Goal: Information Seeking & Learning: Compare options

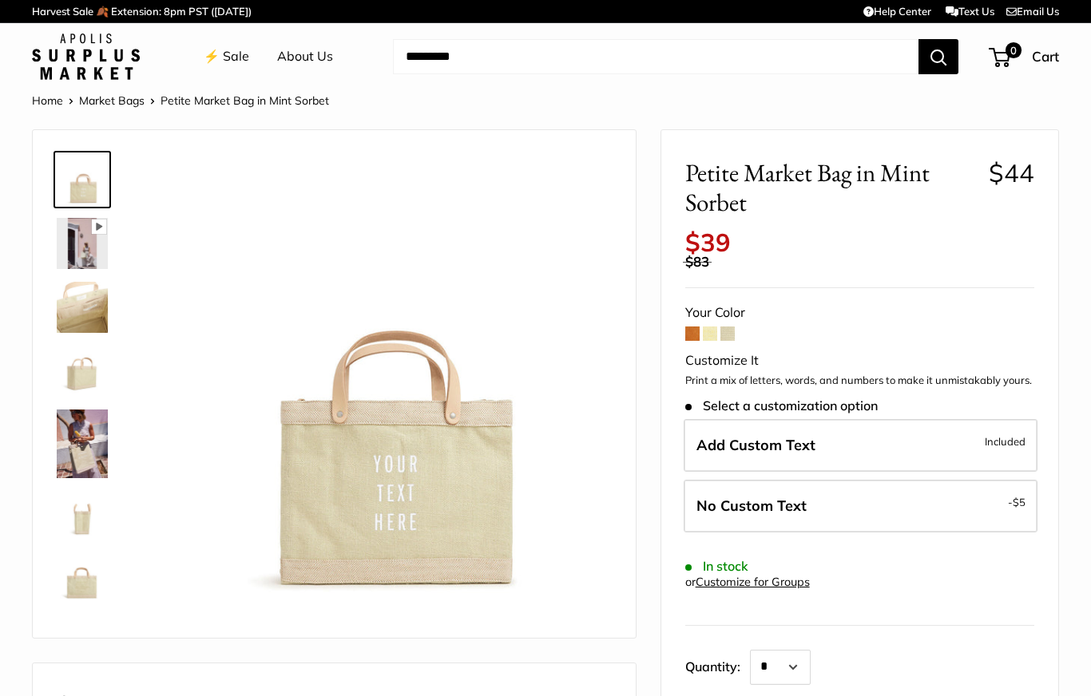
click at [756, 319] on form "Your Color Customize It Print a mix of letters, words, and numbers to make it u…" at bounding box center [859, 520] width 349 height 438
click at [726, 327] on span at bounding box center [727, 334] width 14 height 14
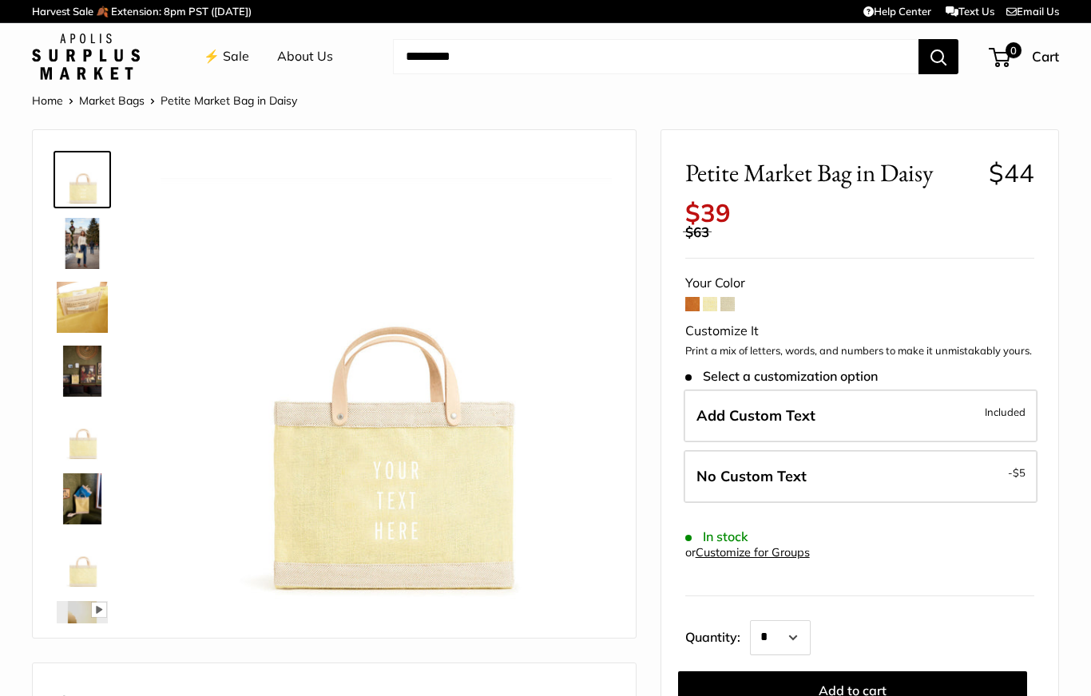
click at [687, 297] on span at bounding box center [692, 304] width 14 height 14
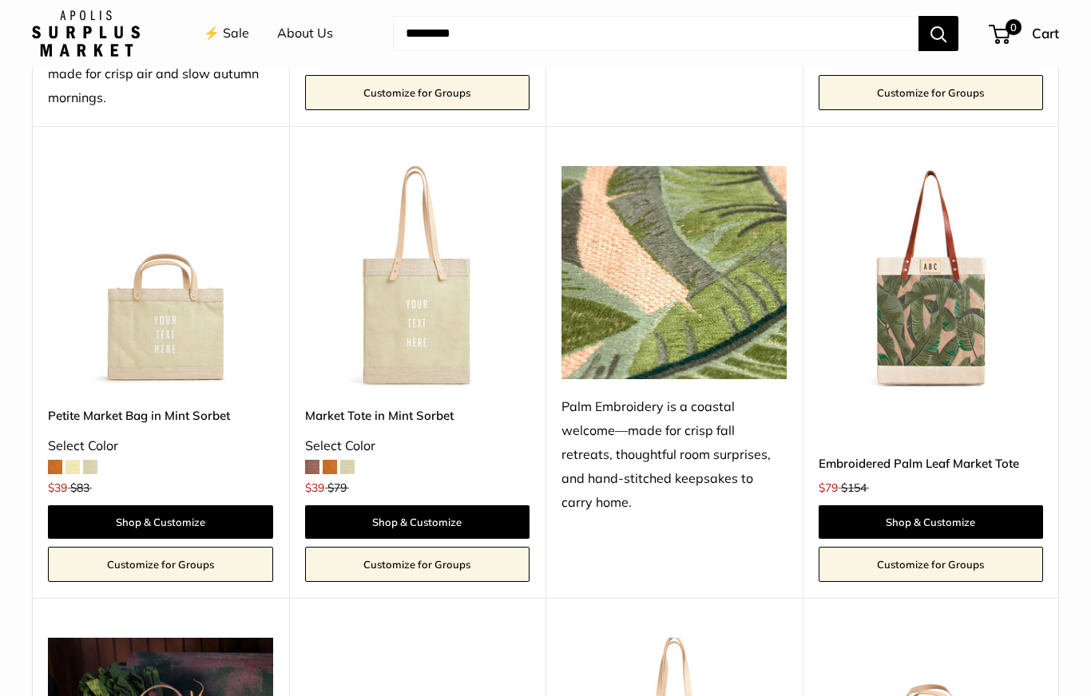
scroll to position [1067, 0]
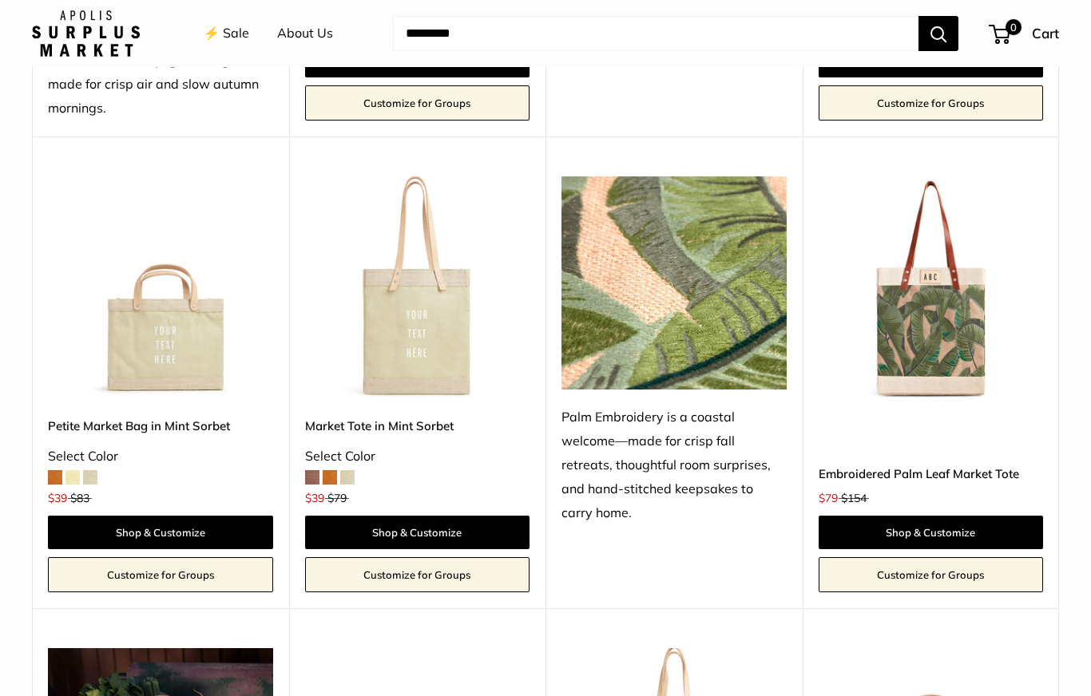
click at [223, 28] on link "⚡️ Sale" at bounding box center [227, 34] width 46 height 24
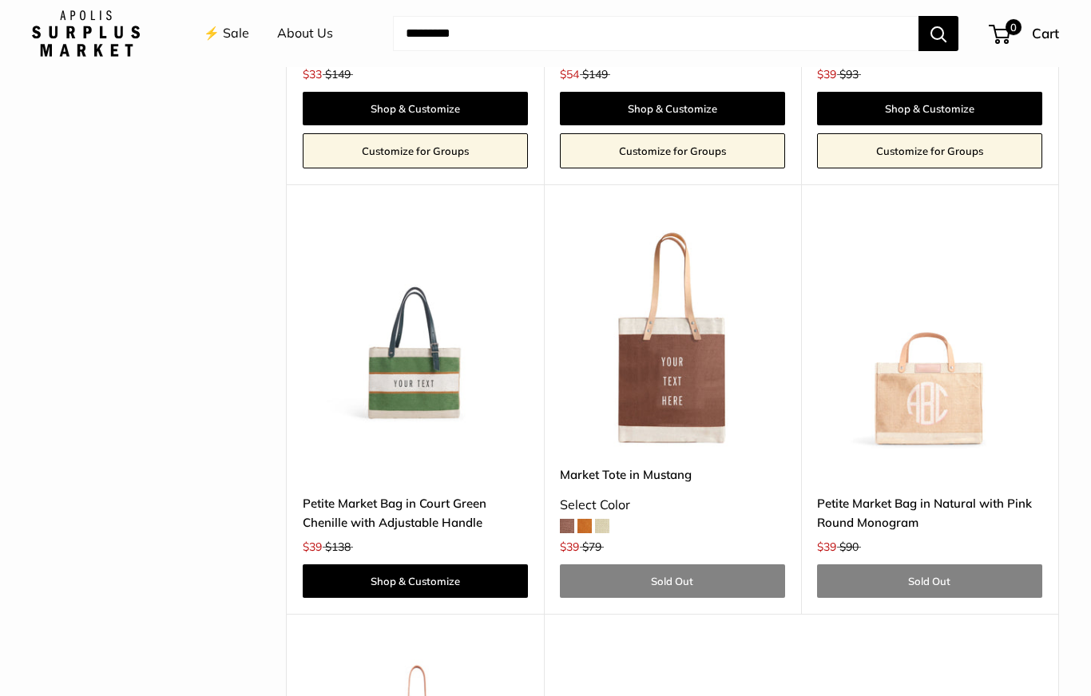
scroll to position [3348, 0]
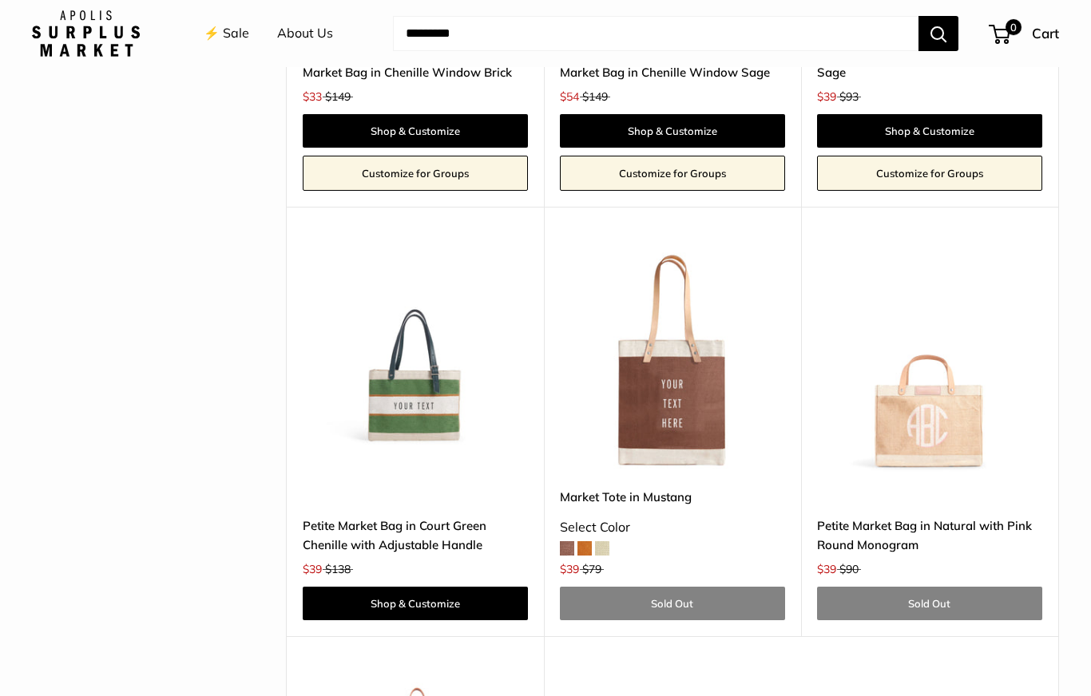
click at [943, 406] on img at bounding box center [929, 359] width 225 height 225
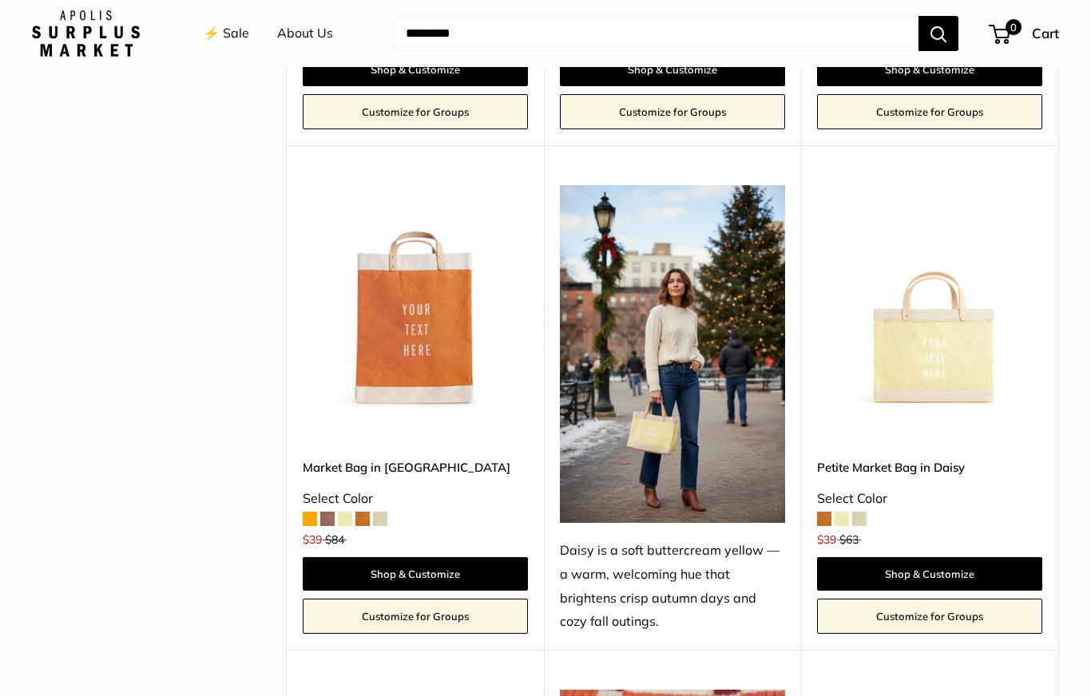
scroll to position [1983, 0]
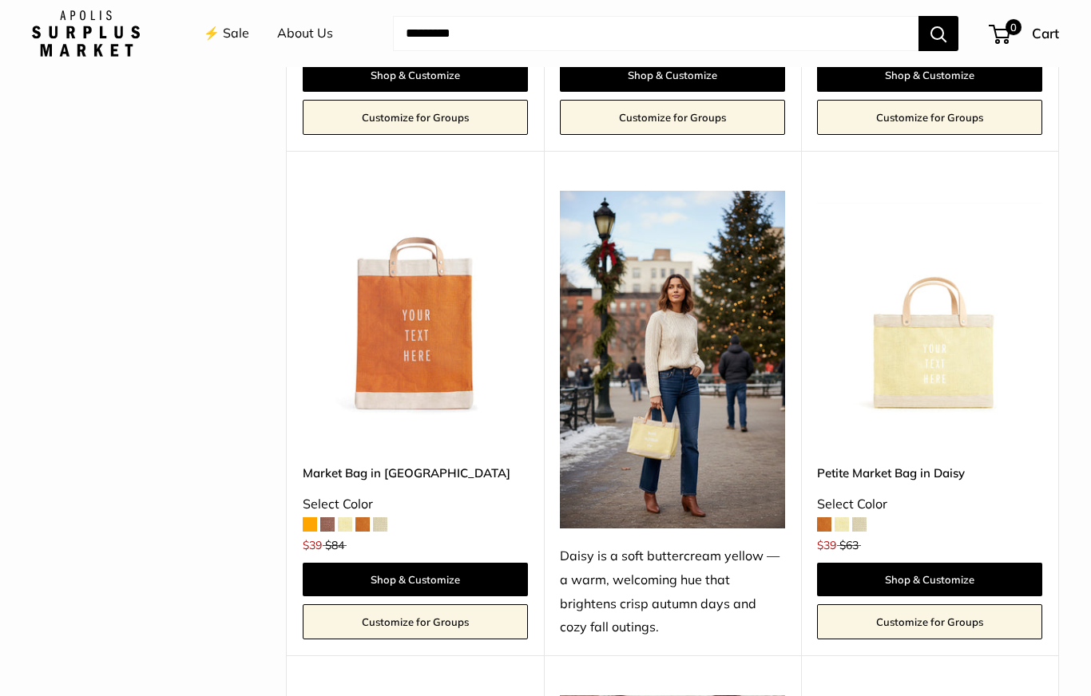
click at [646, 416] on img at bounding box center [672, 360] width 225 height 338
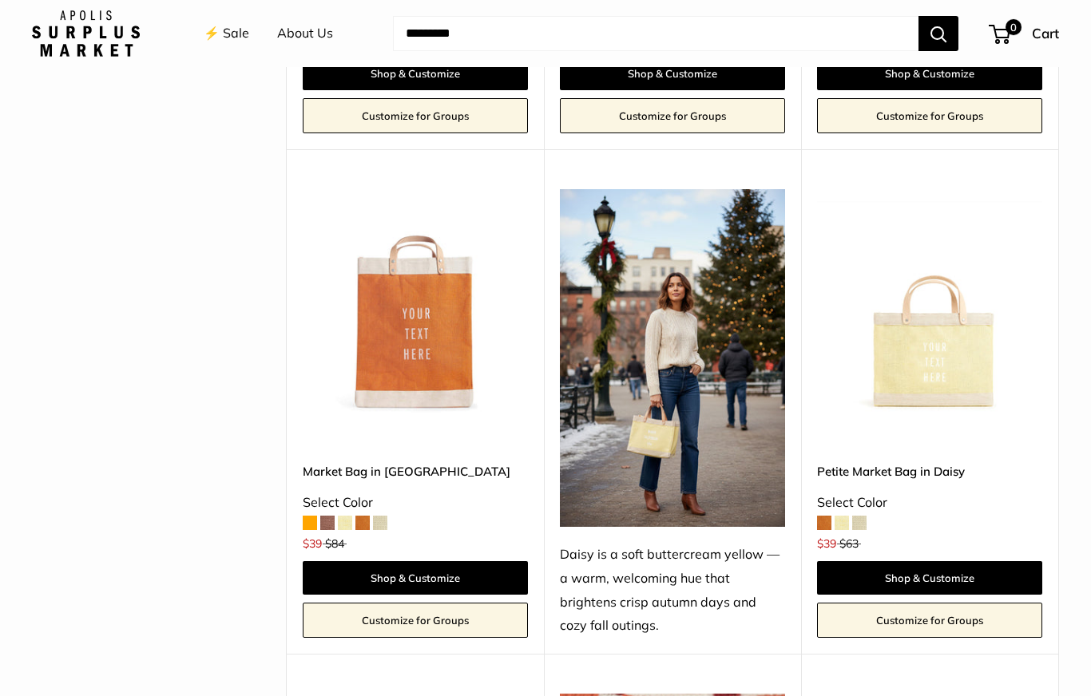
scroll to position [1988, 0]
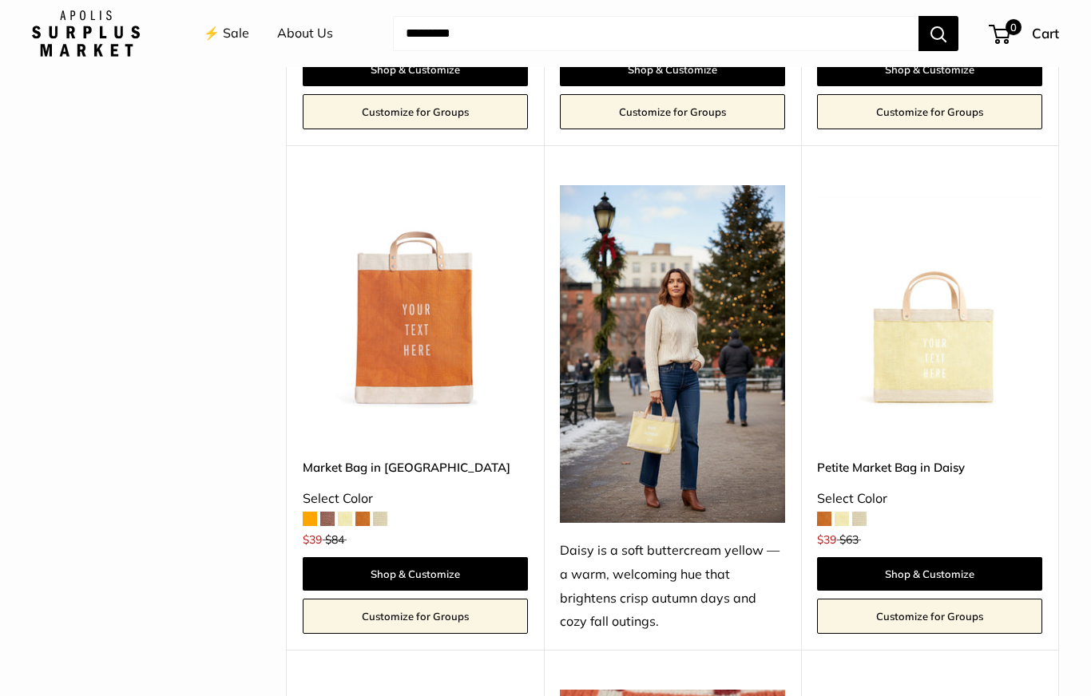
click at [698, 444] on img at bounding box center [672, 354] width 225 height 338
click at [594, 556] on div "Daisy is a soft buttercream yellow — a warm, welcoming hue that brightens crisp…" at bounding box center [672, 587] width 225 height 96
click at [640, 426] on img at bounding box center [672, 354] width 225 height 338
click at [585, 403] on img at bounding box center [672, 354] width 225 height 338
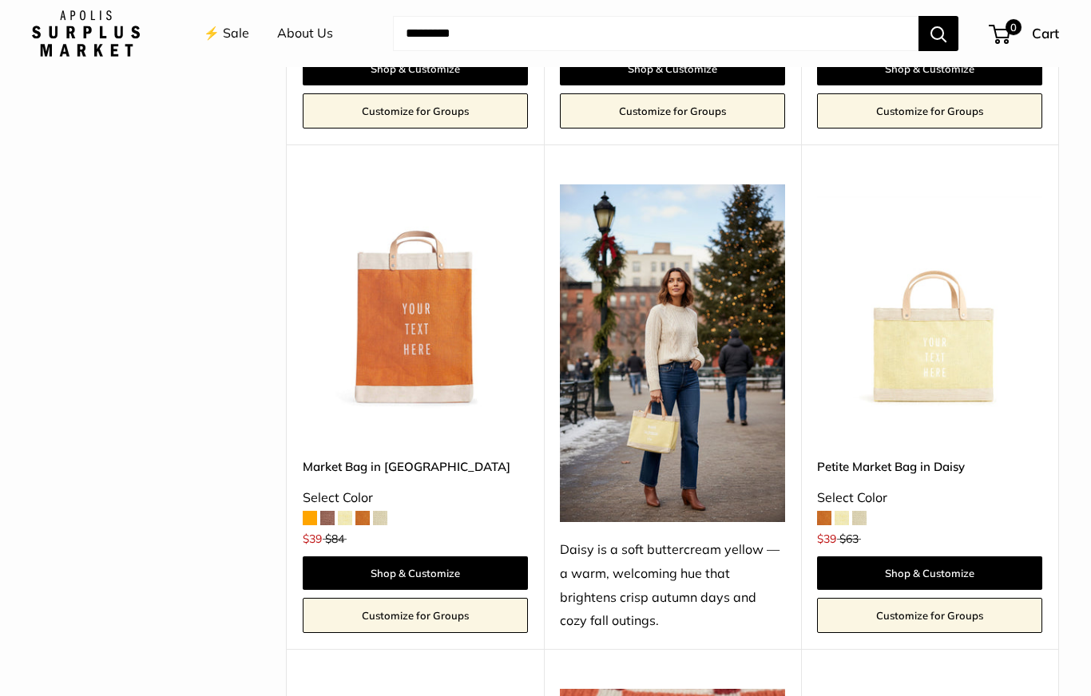
scroll to position [1990, 0]
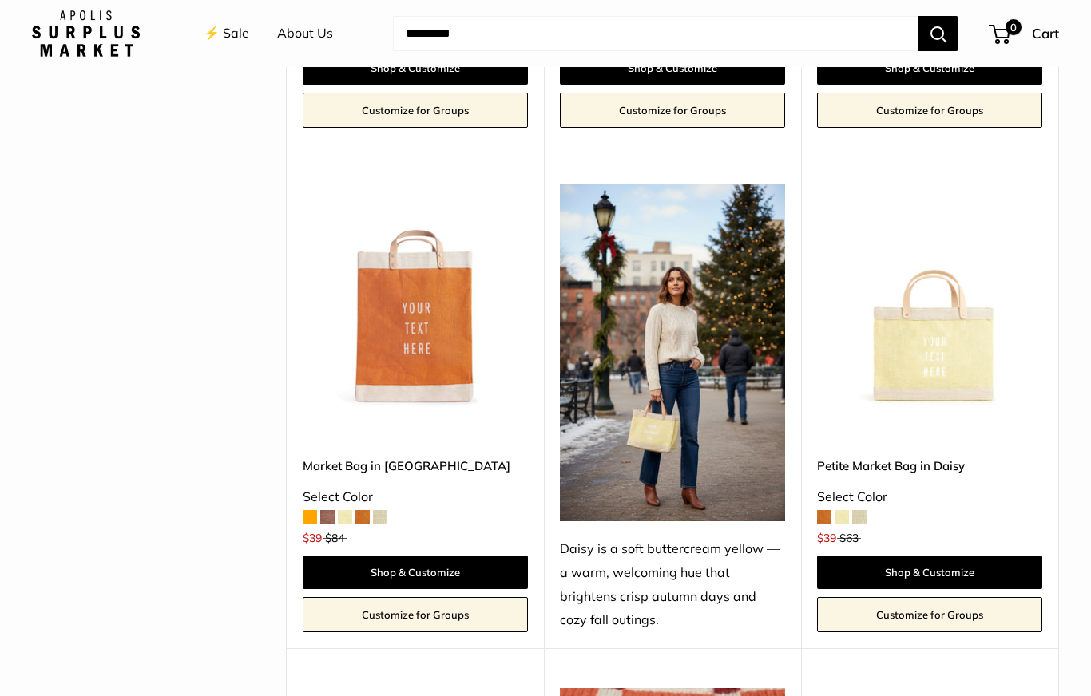
click at [683, 580] on div "Daisy is a soft buttercream yellow — a warm, welcoming hue that brightens crisp…" at bounding box center [672, 585] width 225 height 96
click at [605, 538] on div "Daisy is a soft buttercream yellow — a warm, welcoming hue that brightens crisp…" at bounding box center [672, 585] width 225 height 96
click at [600, 469] on img at bounding box center [672, 353] width 225 height 338
click at [628, 479] on img at bounding box center [672, 353] width 225 height 338
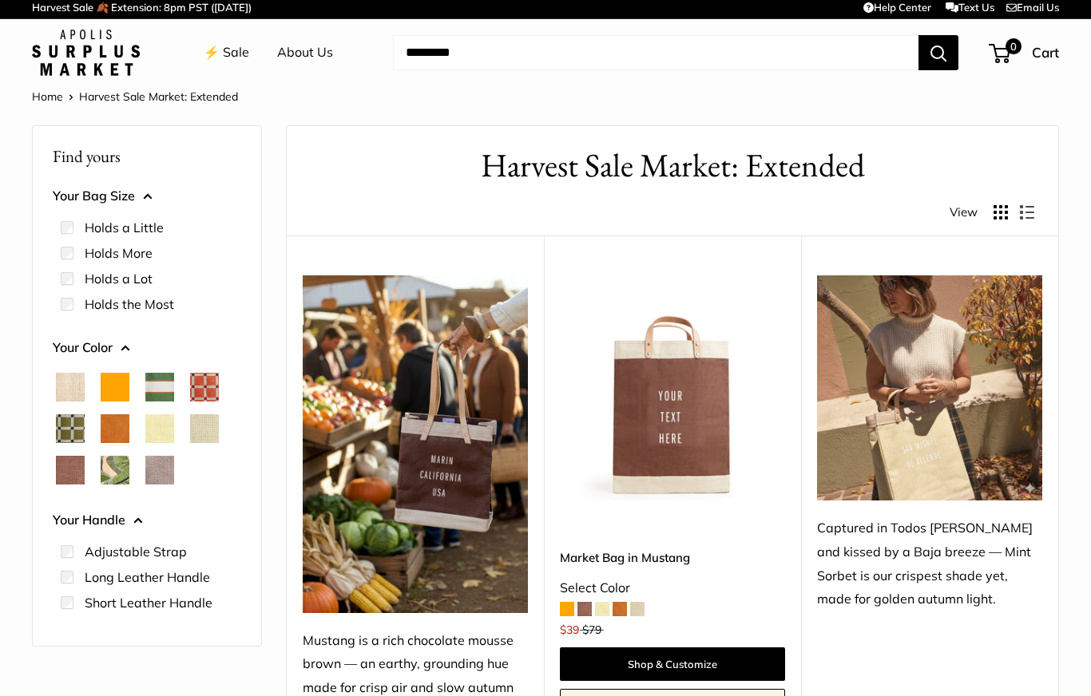
scroll to position [0, 0]
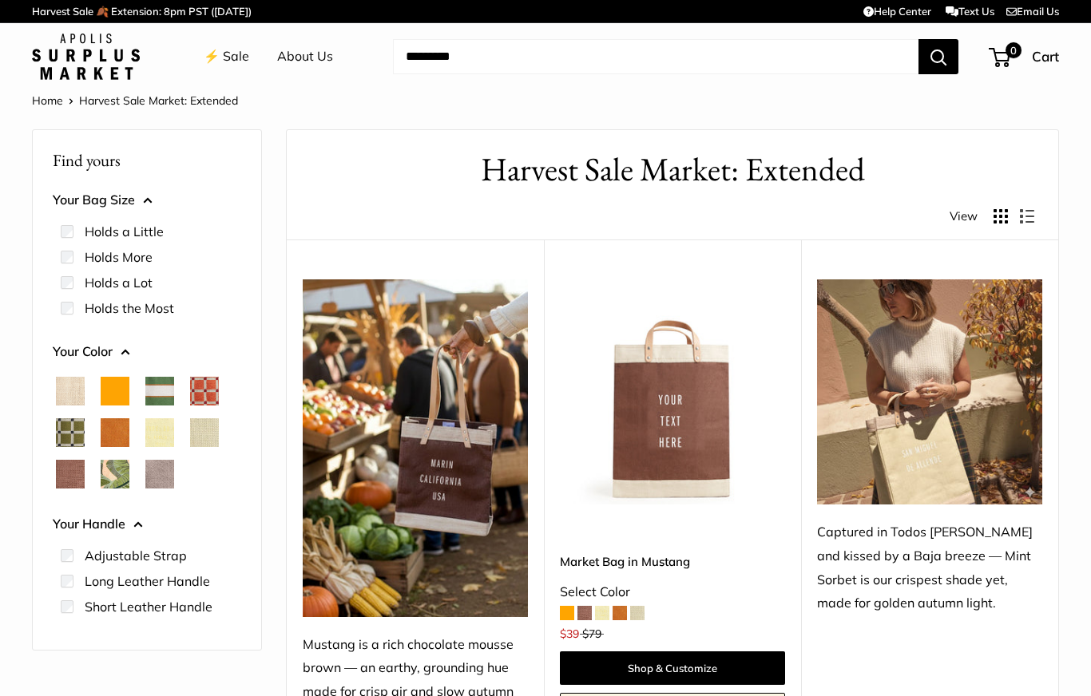
click at [964, 446] on img at bounding box center [929, 391] width 225 height 225
click at [939, 440] on img at bounding box center [929, 391] width 225 height 225
click at [672, 458] on img at bounding box center [672, 391] width 225 height 225
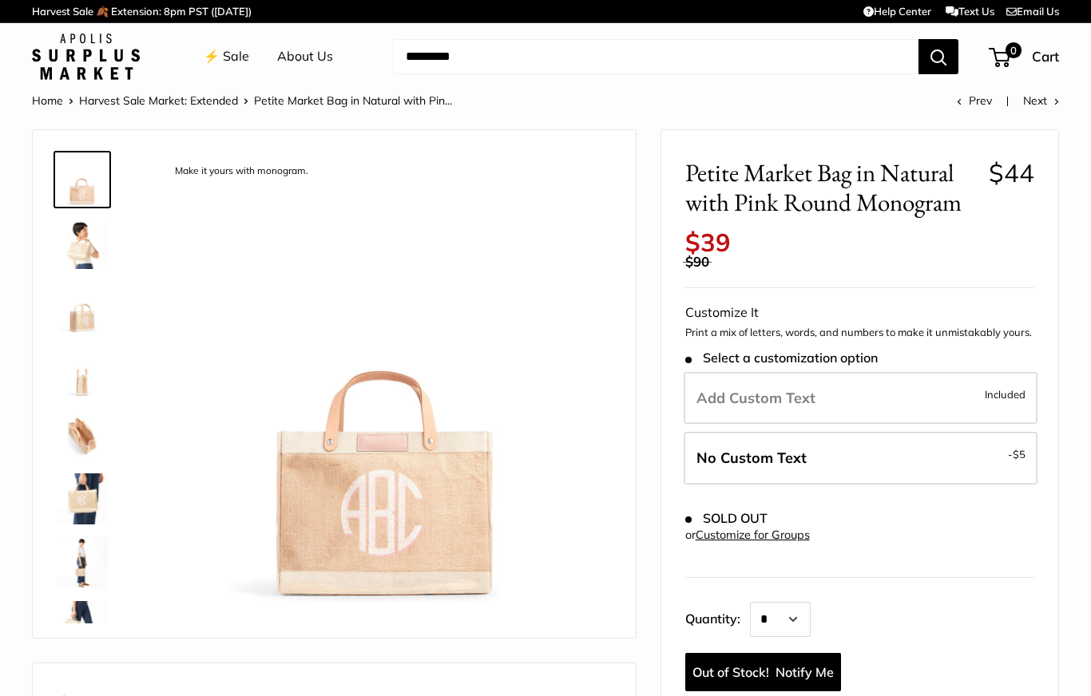
scroll to position [68, 0]
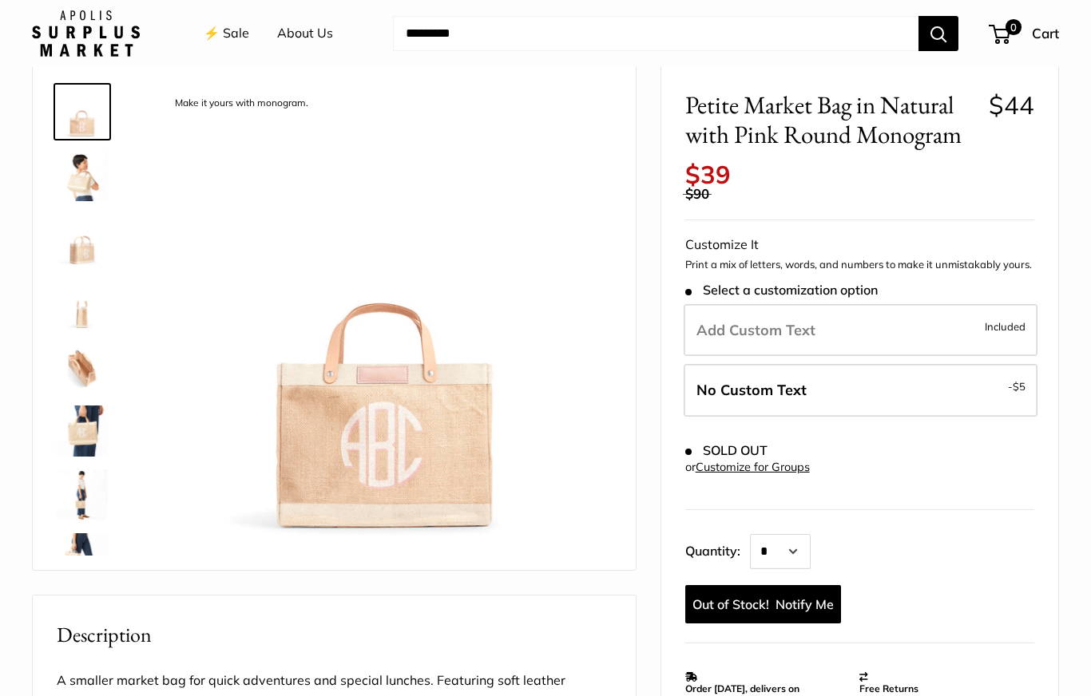
click at [92, 181] on img at bounding box center [82, 175] width 51 height 51
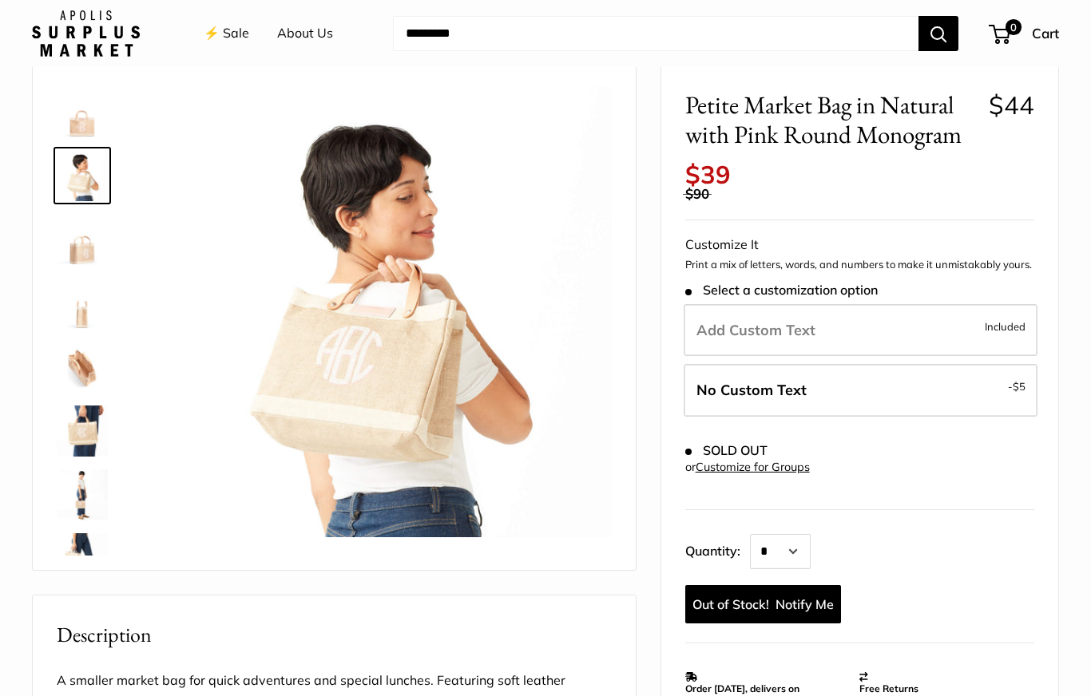
click at [81, 249] on img at bounding box center [82, 239] width 51 height 51
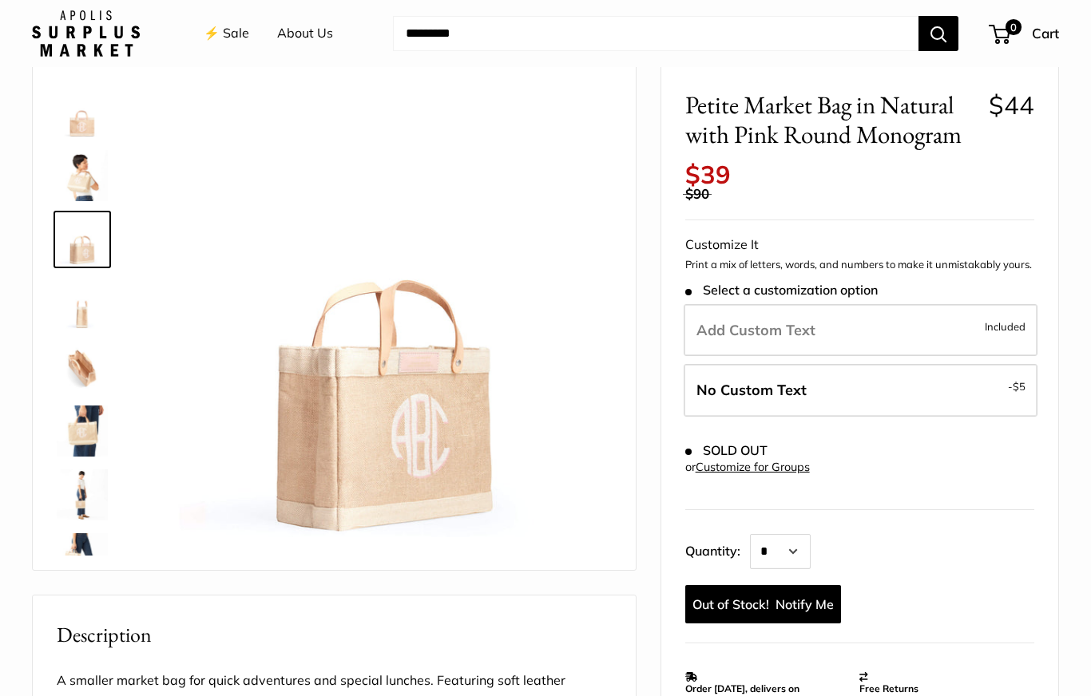
click at [86, 308] on img at bounding box center [82, 303] width 51 height 51
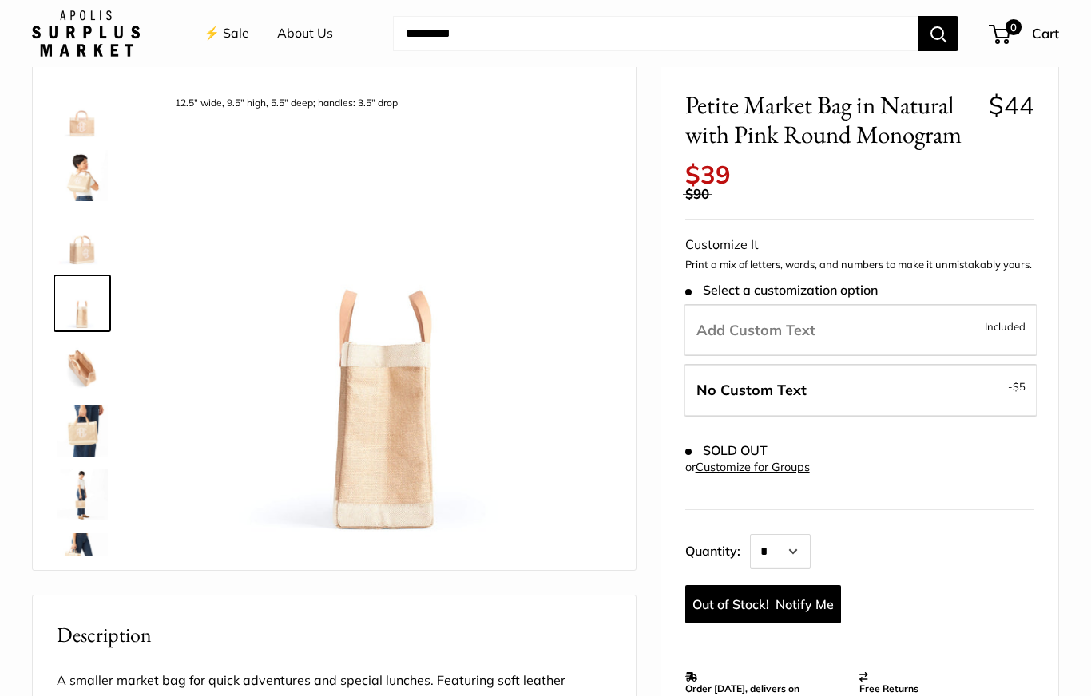
click at [73, 383] on img at bounding box center [82, 367] width 51 height 51
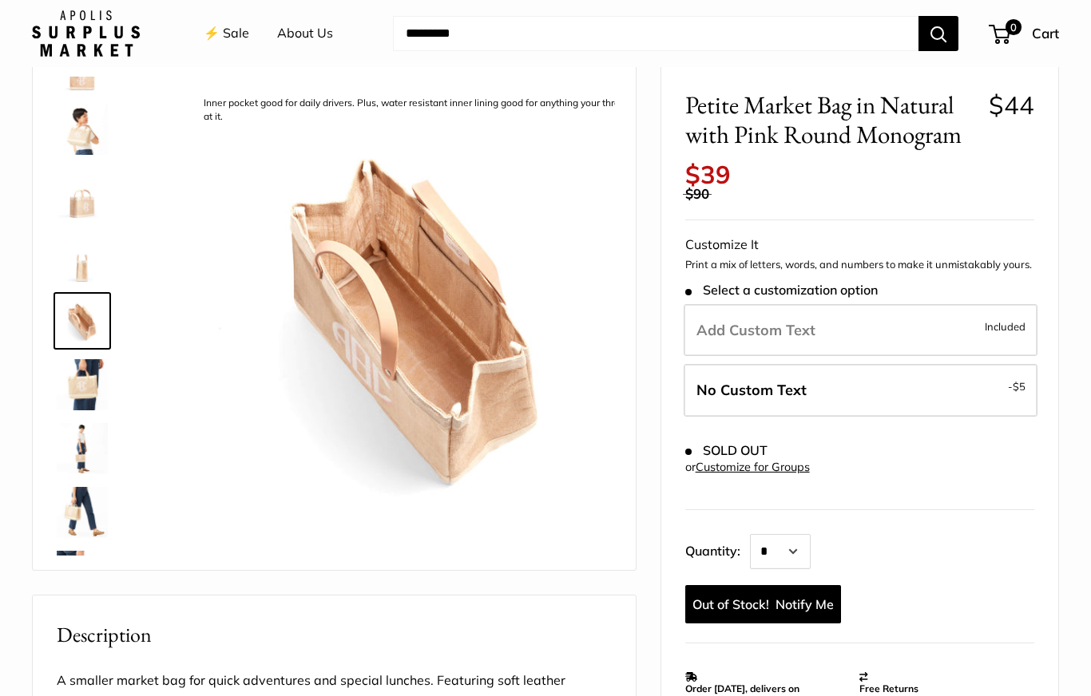
scroll to position [50, 0]
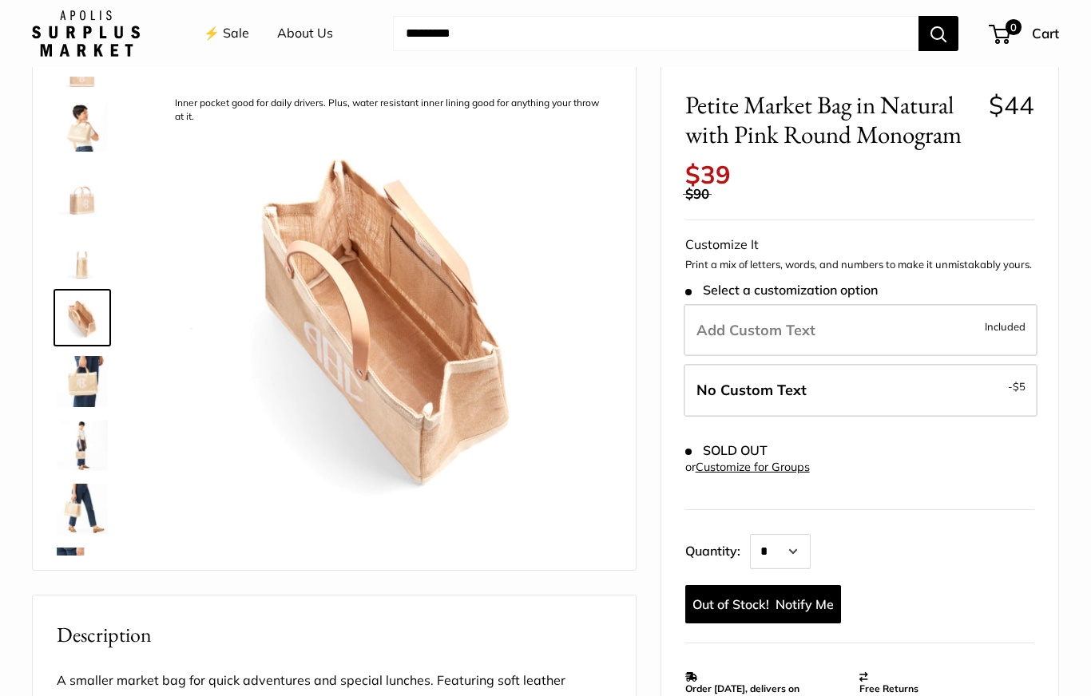
click at [69, 390] on img at bounding box center [82, 381] width 51 height 51
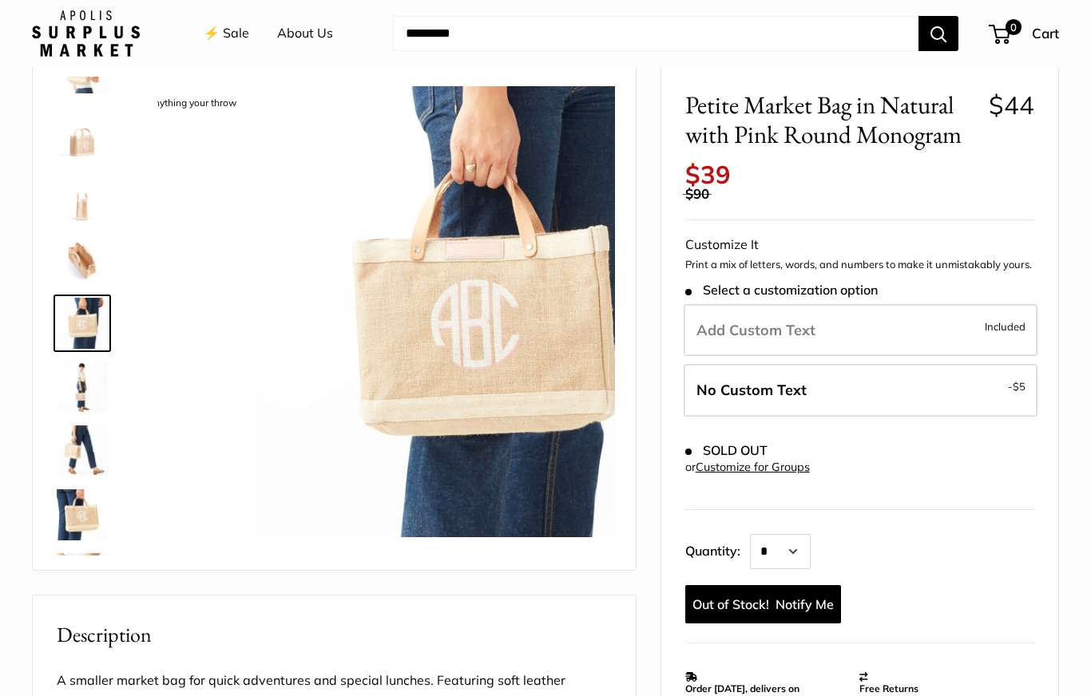
scroll to position [113, 0]
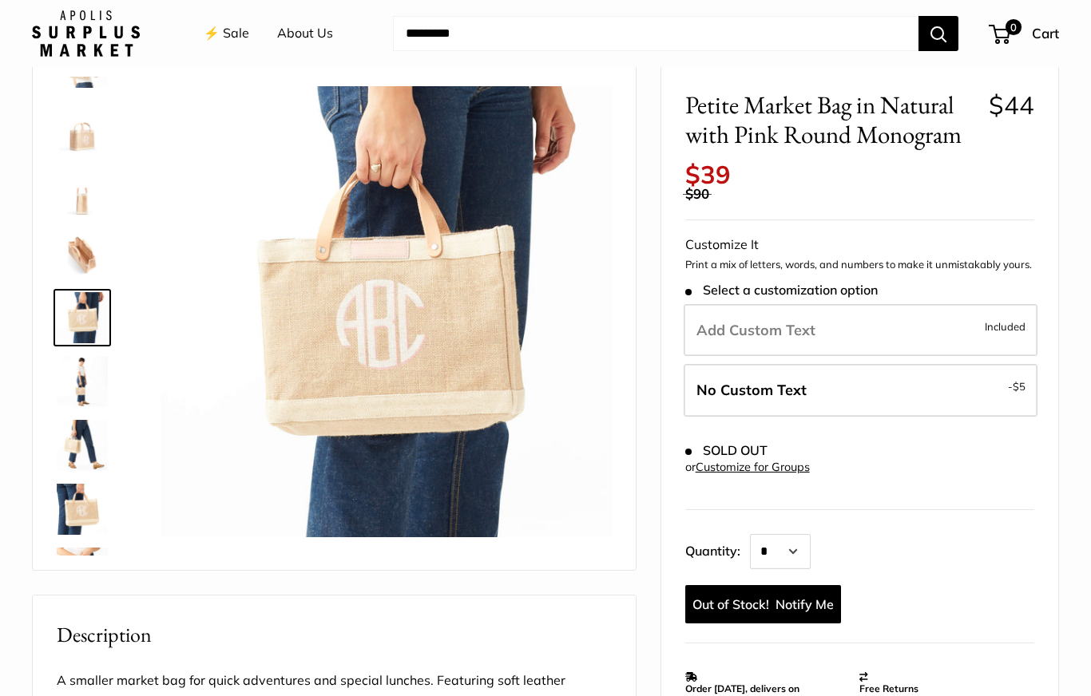
click at [84, 392] on img at bounding box center [82, 381] width 51 height 51
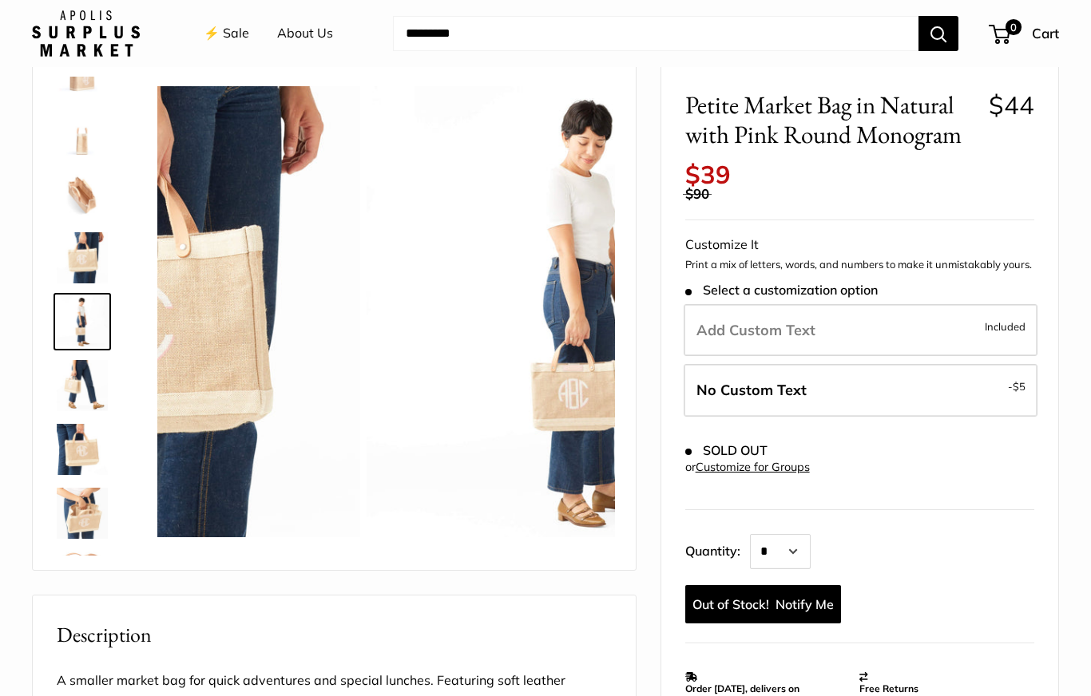
scroll to position [177, 0]
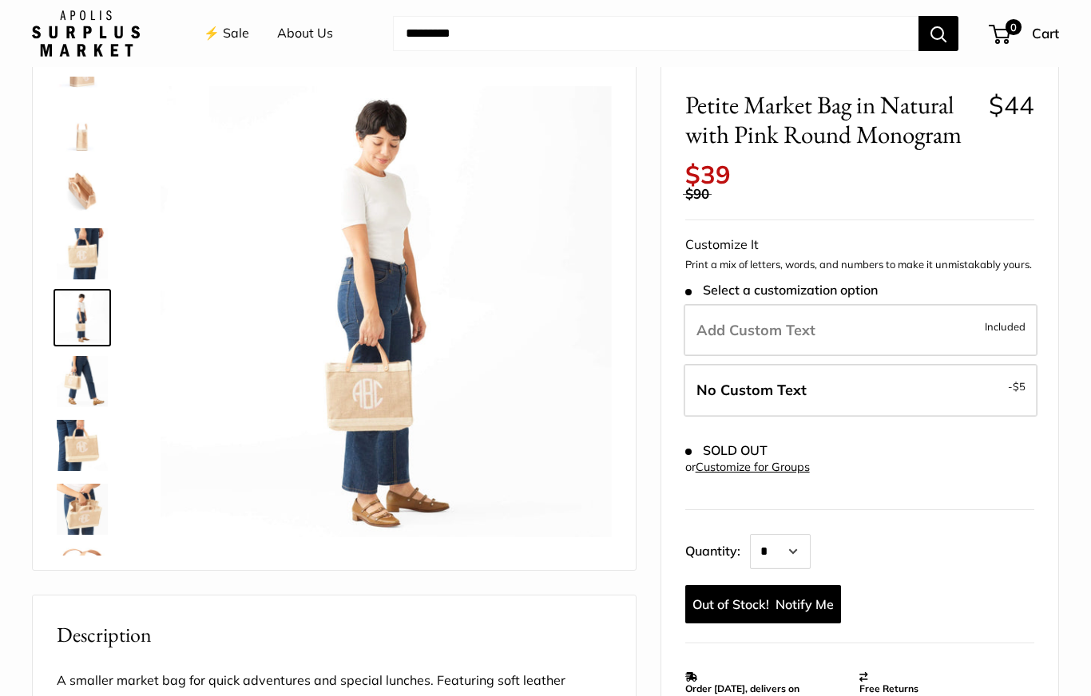
click at [70, 386] on img at bounding box center [82, 381] width 51 height 51
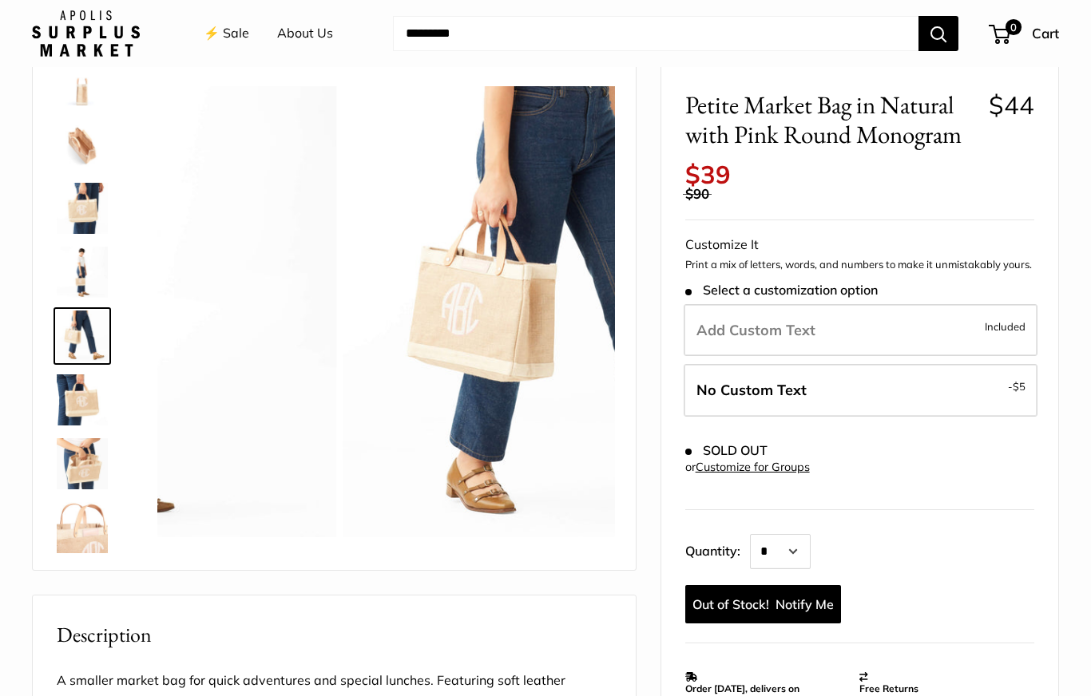
scroll to position [241, 0]
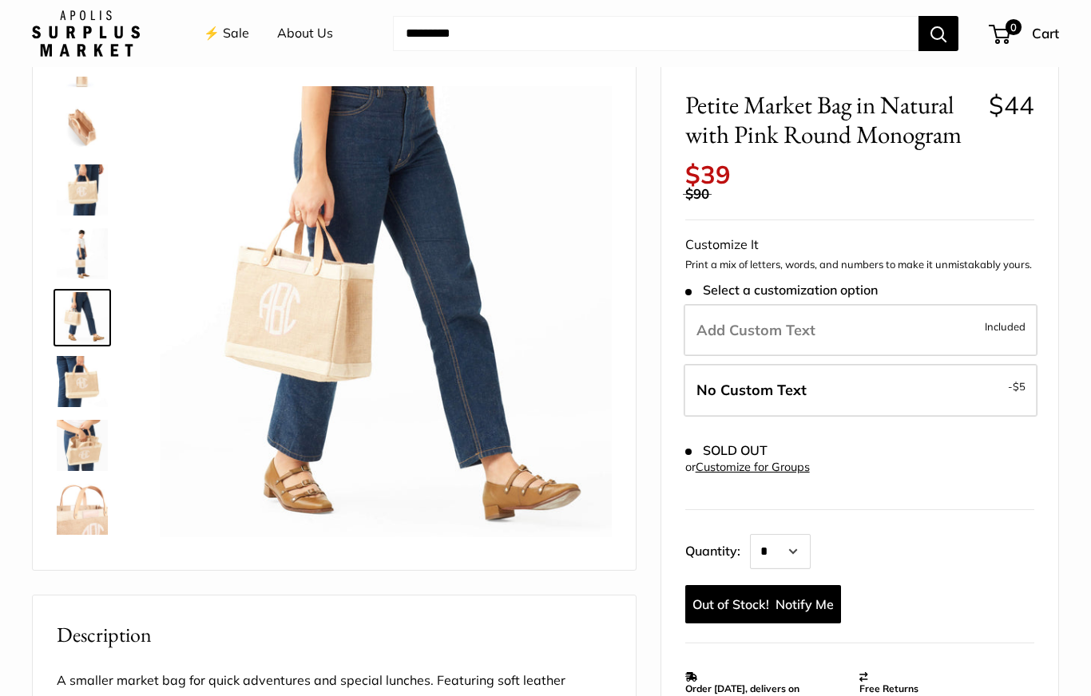
click at [878, 312] on label "Add Custom Text Included" at bounding box center [861, 330] width 354 height 53
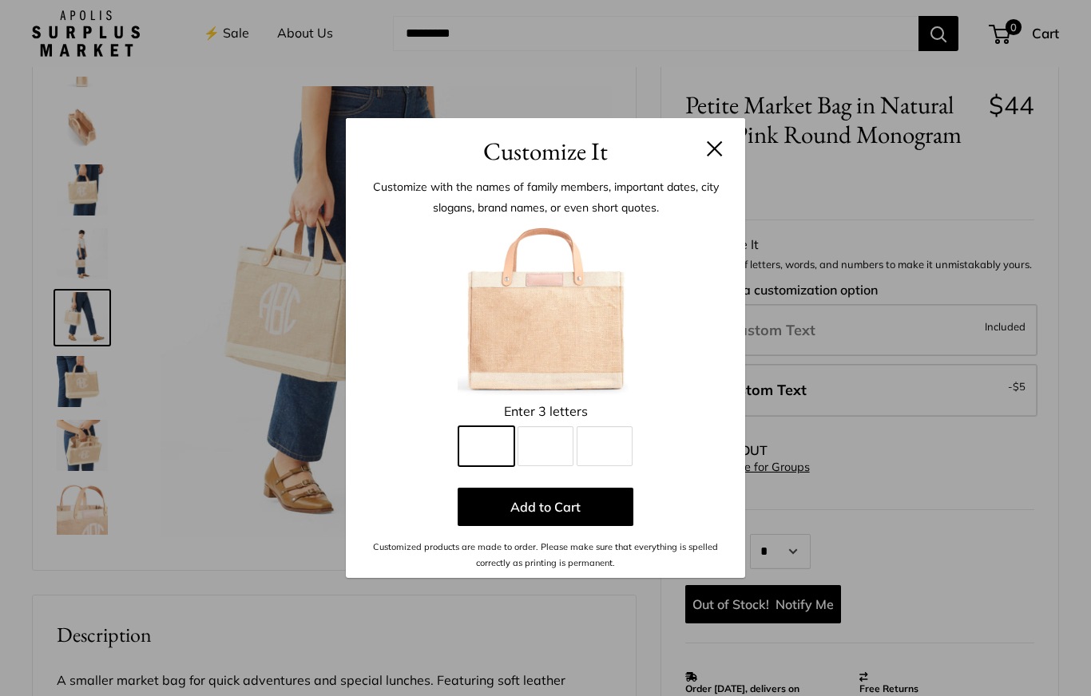
click at [501, 456] on input "Line 1" at bounding box center [486, 446] width 56 height 40
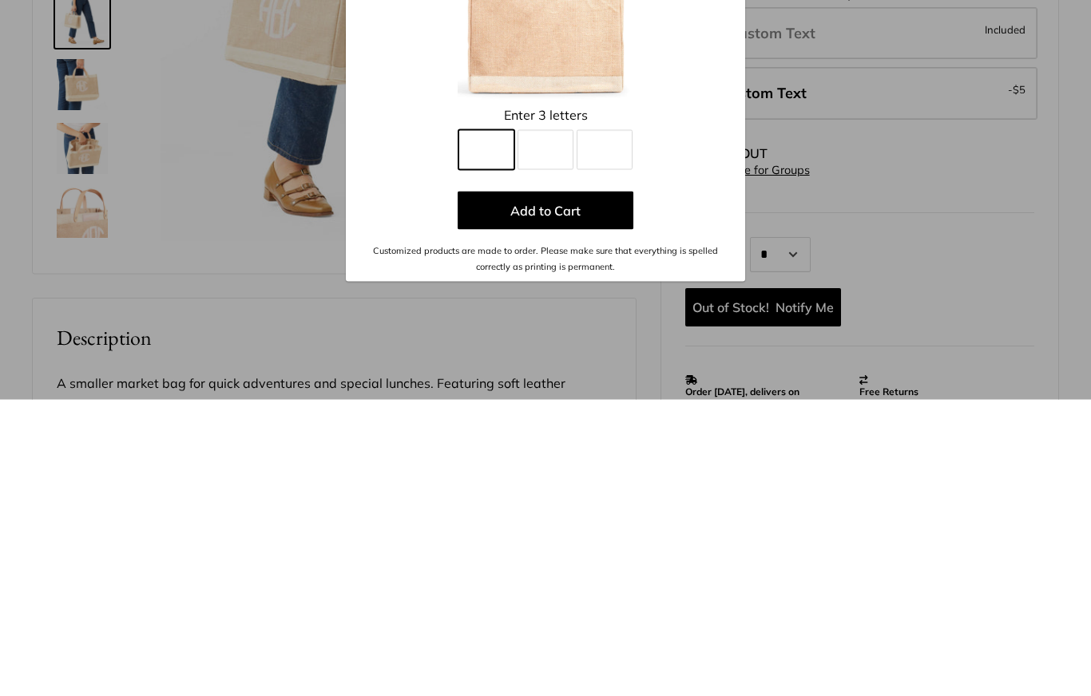
type input "*"
click at [553, 426] on input "Line 2" at bounding box center [545, 446] width 56 height 40
type input "*"
click at [598, 426] on input "Line 3" at bounding box center [605, 446] width 56 height 40
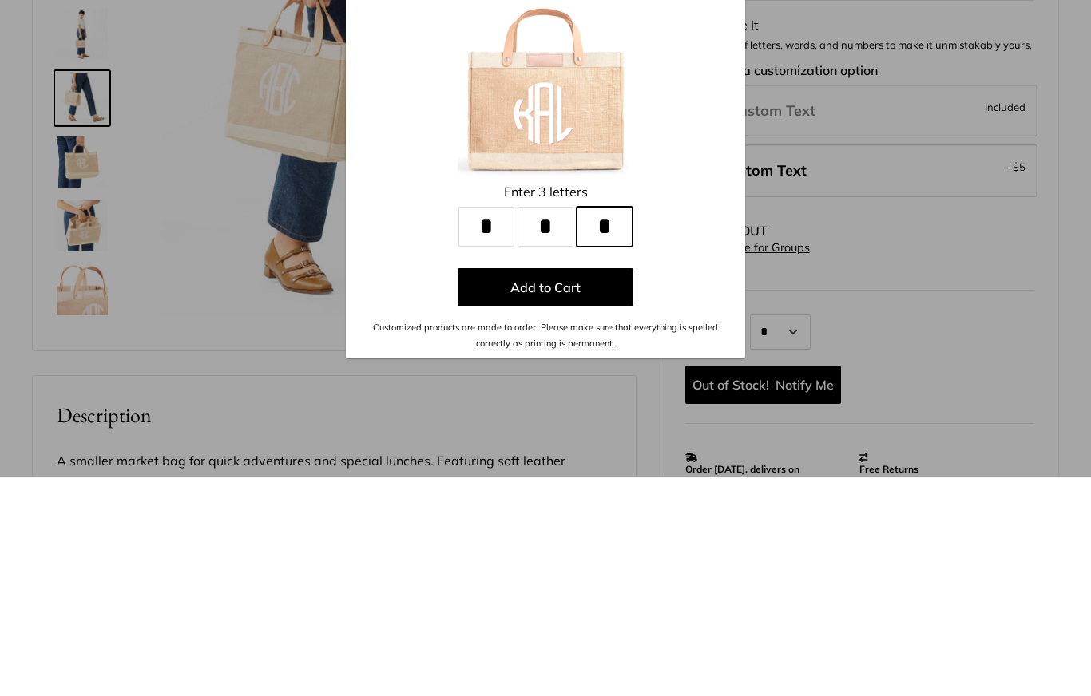
type input "*"
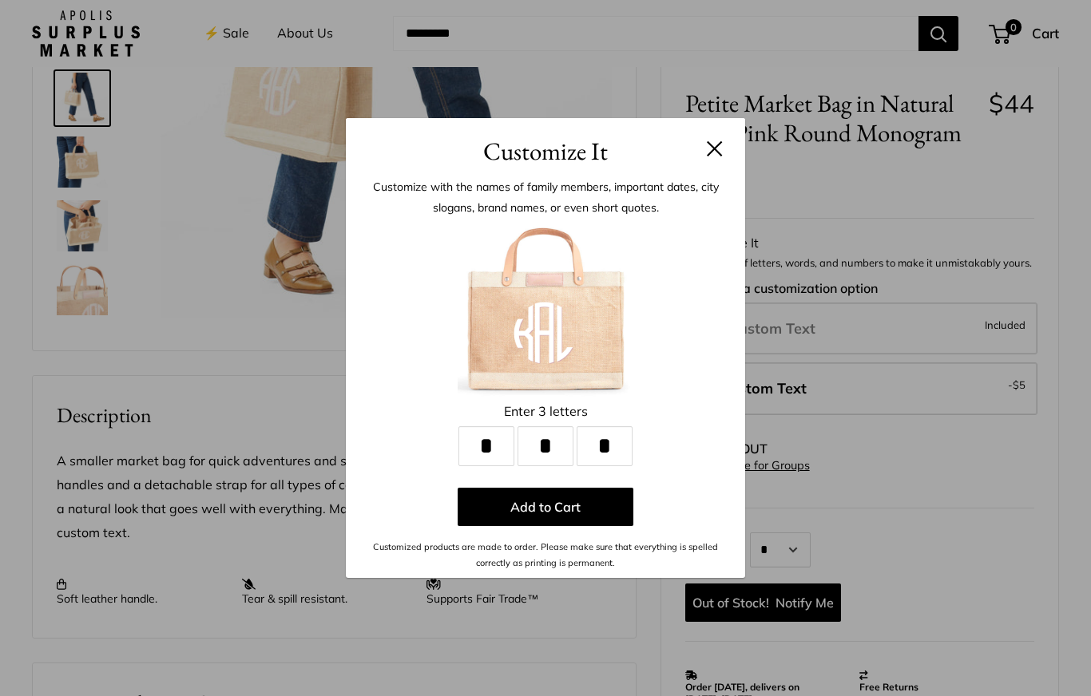
click at [720, 153] on button at bounding box center [715, 149] width 16 height 16
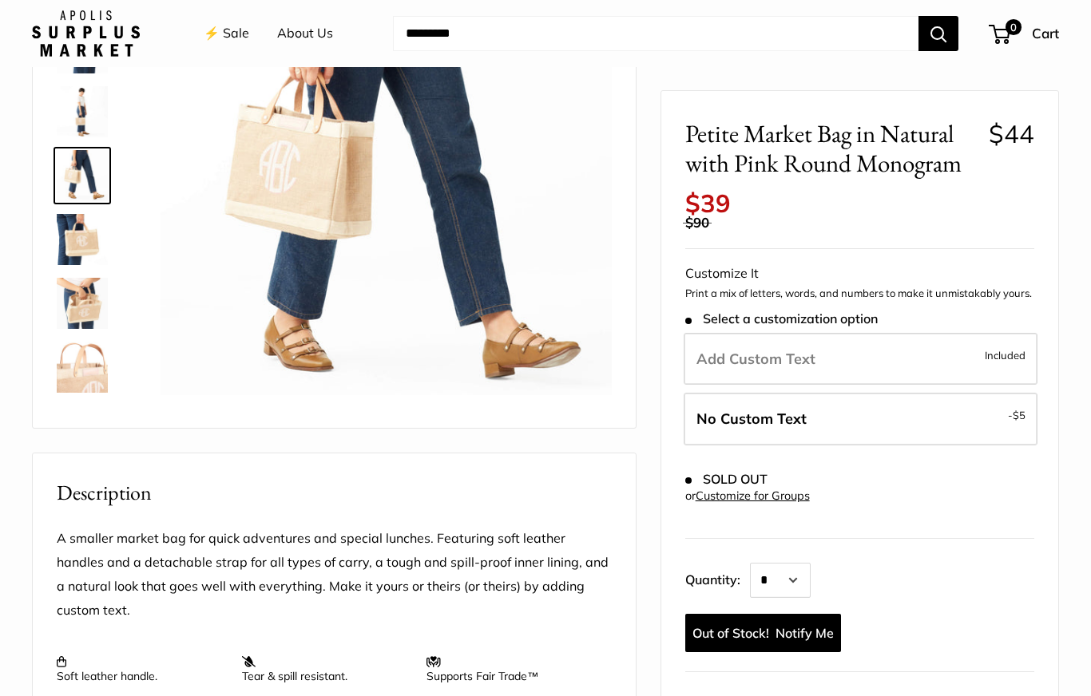
scroll to position [191, 0]
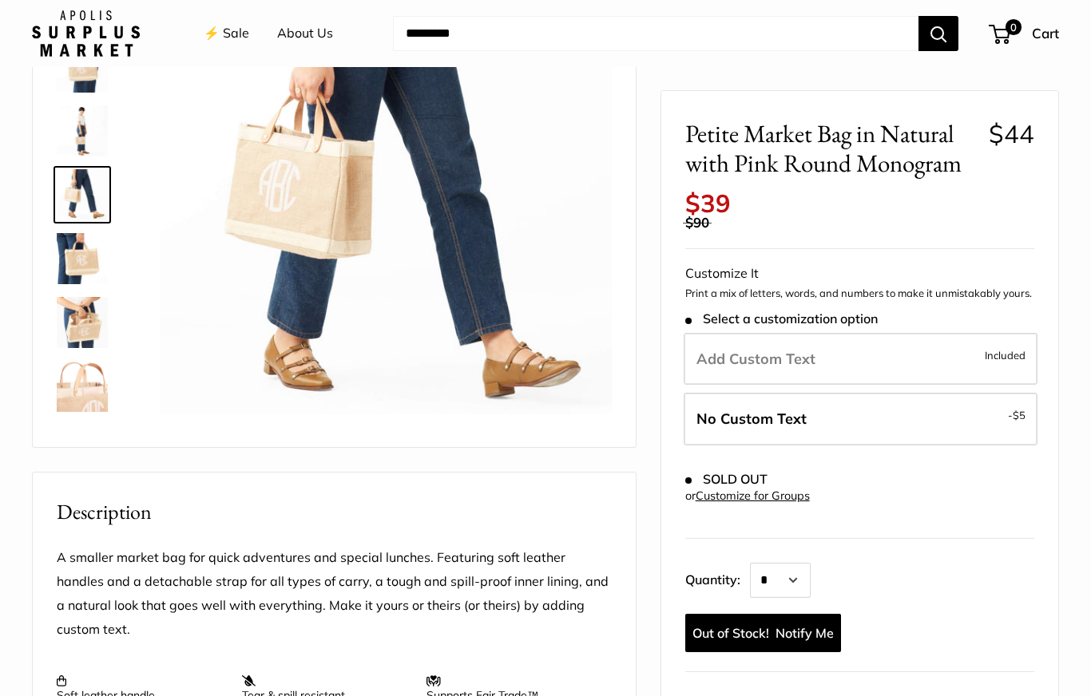
click at [68, 327] on img at bounding box center [82, 322] width 51 height 51
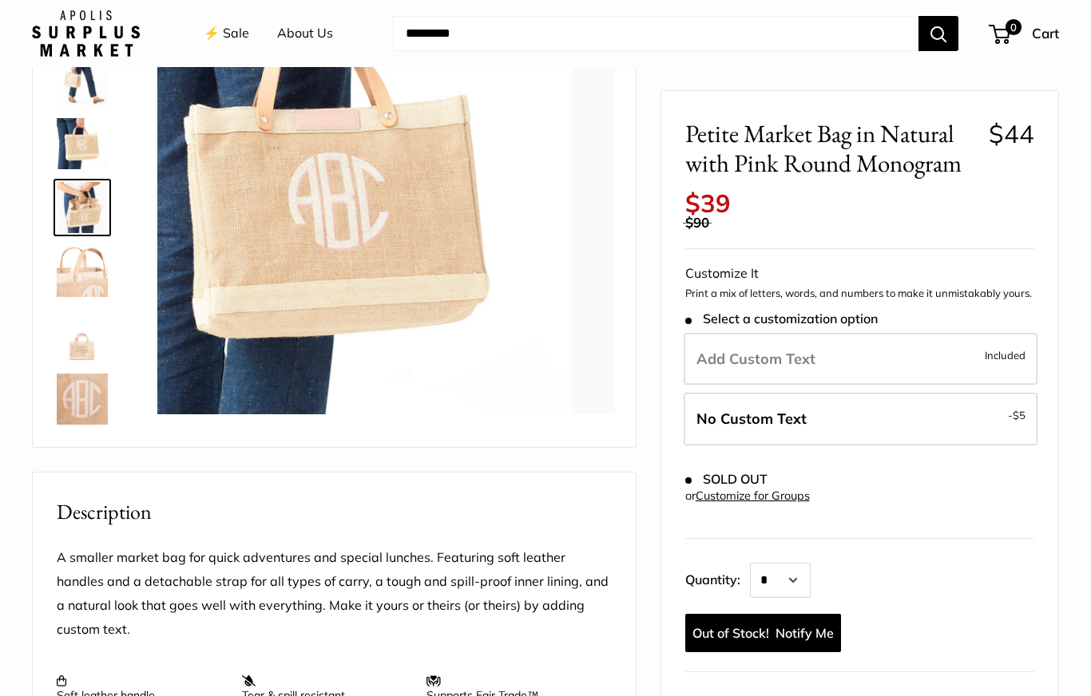
scroll to position [369, 0]
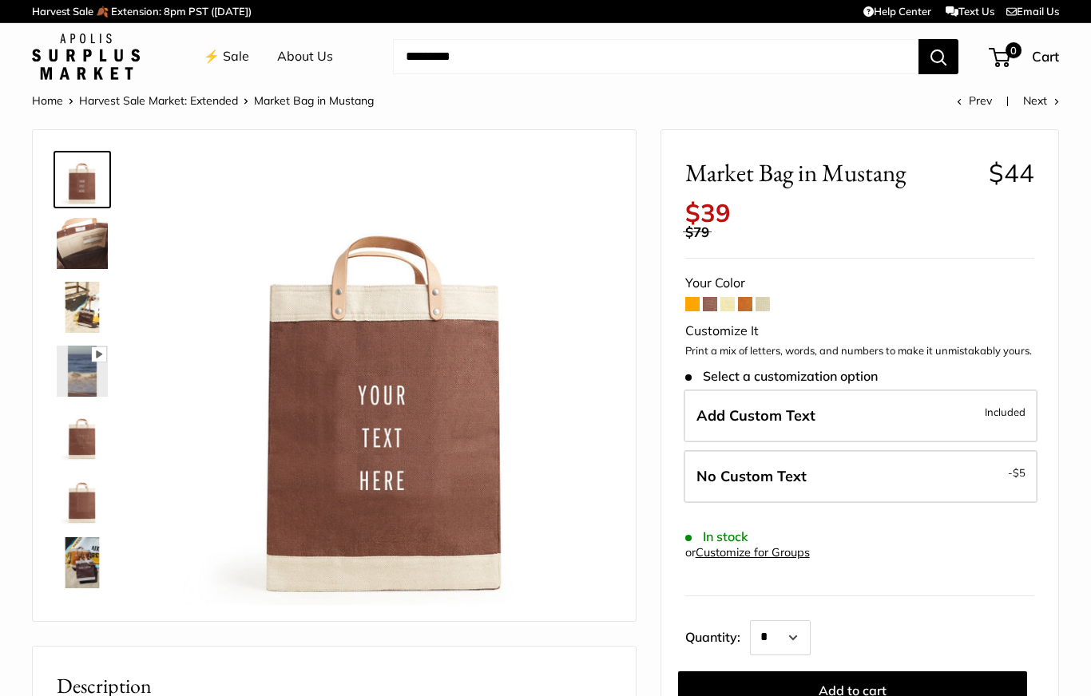
click at [692, 297] on span at bounding box center [692, 304] width 14 height 14
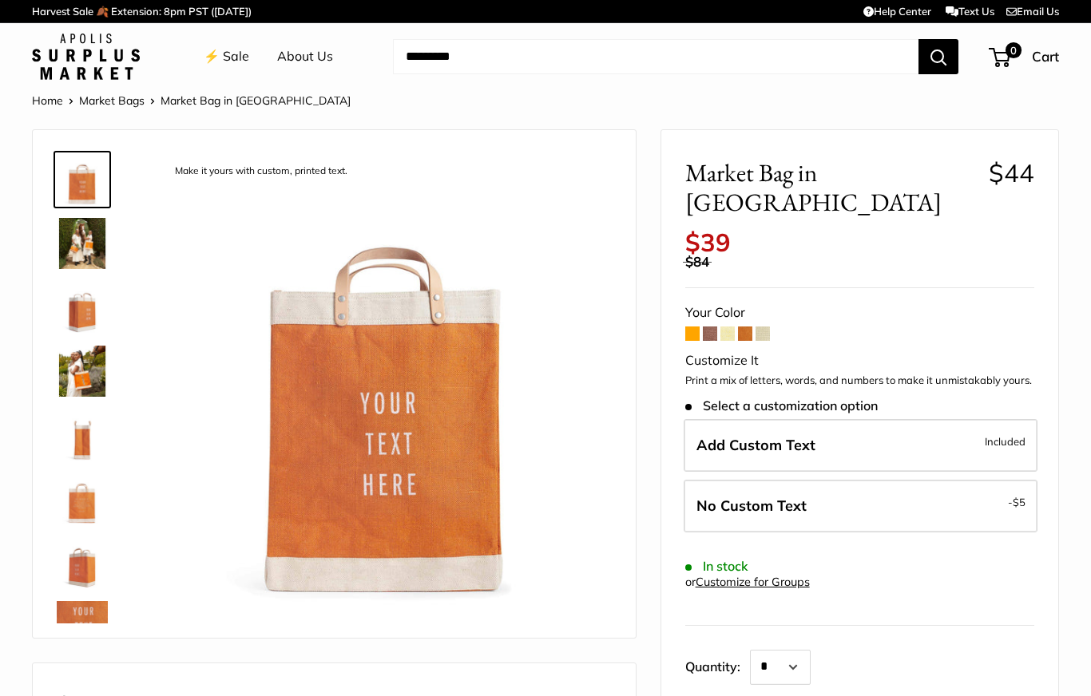
click at [708, 327] on span at bounding box center [710, 334] width 14 height 14
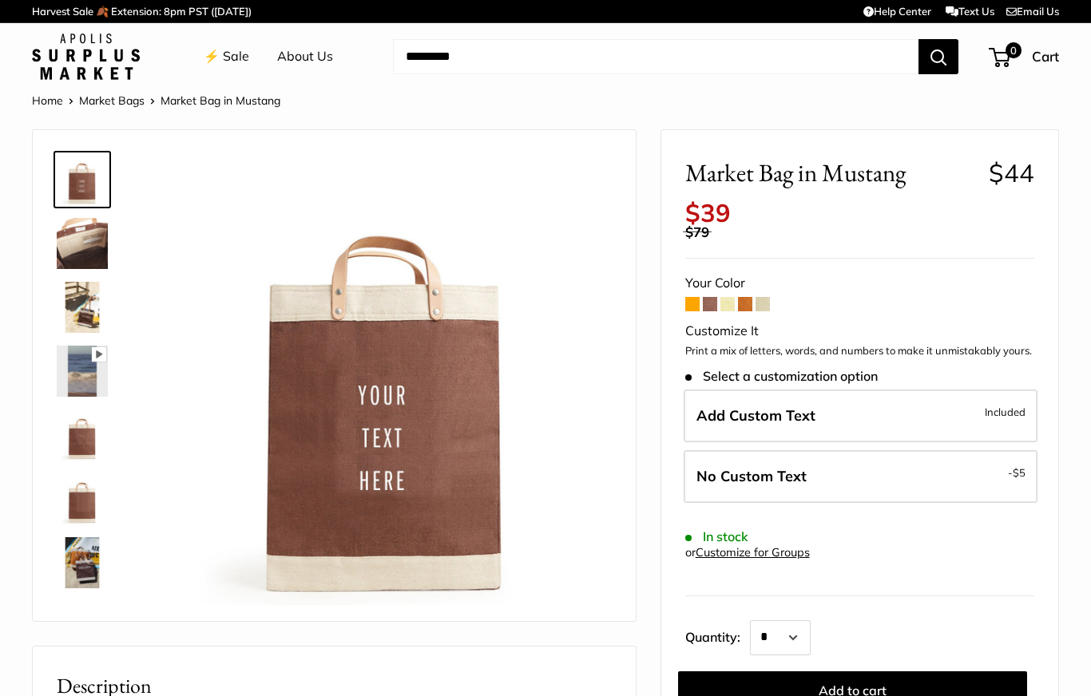
click at [730, 297] on span at bounding box center [727, 304] width 14 height 14
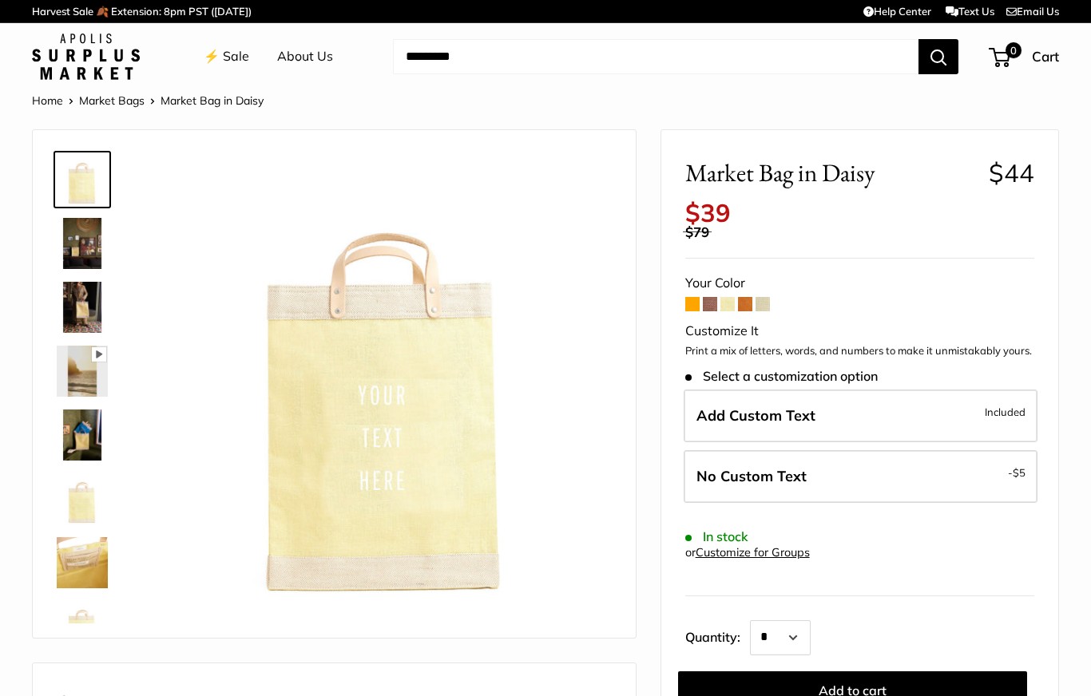
click at [745, 297] on span at bounding box center [745, 304] width 14 height 14
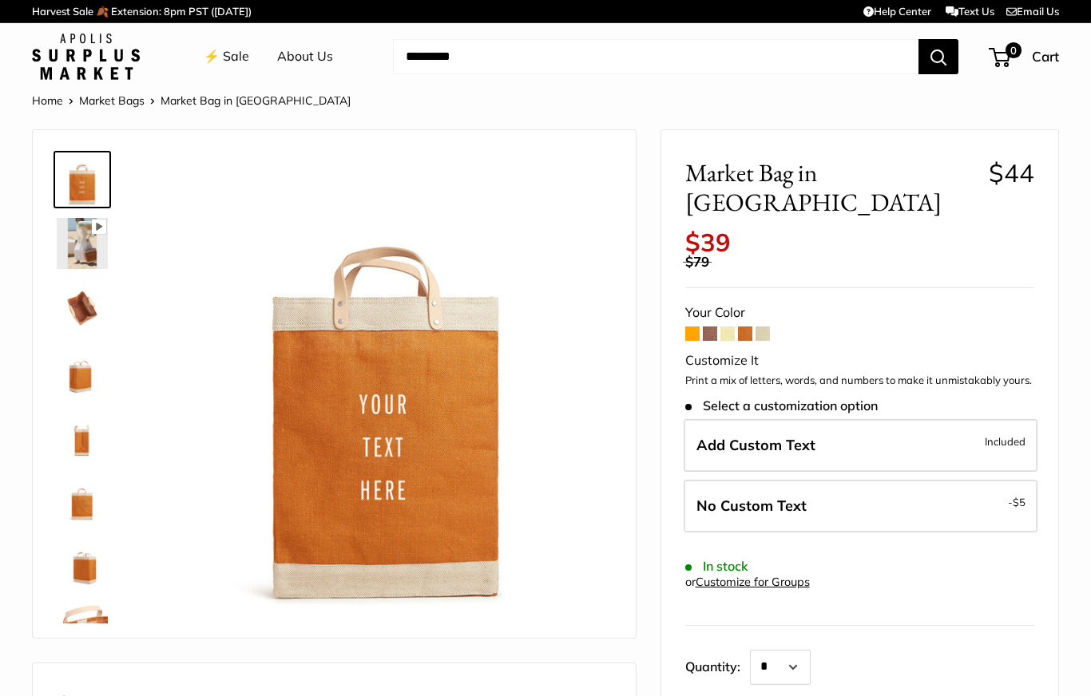
click at [762, 327] on span at bounding box center [762, 334] width 14 height 14
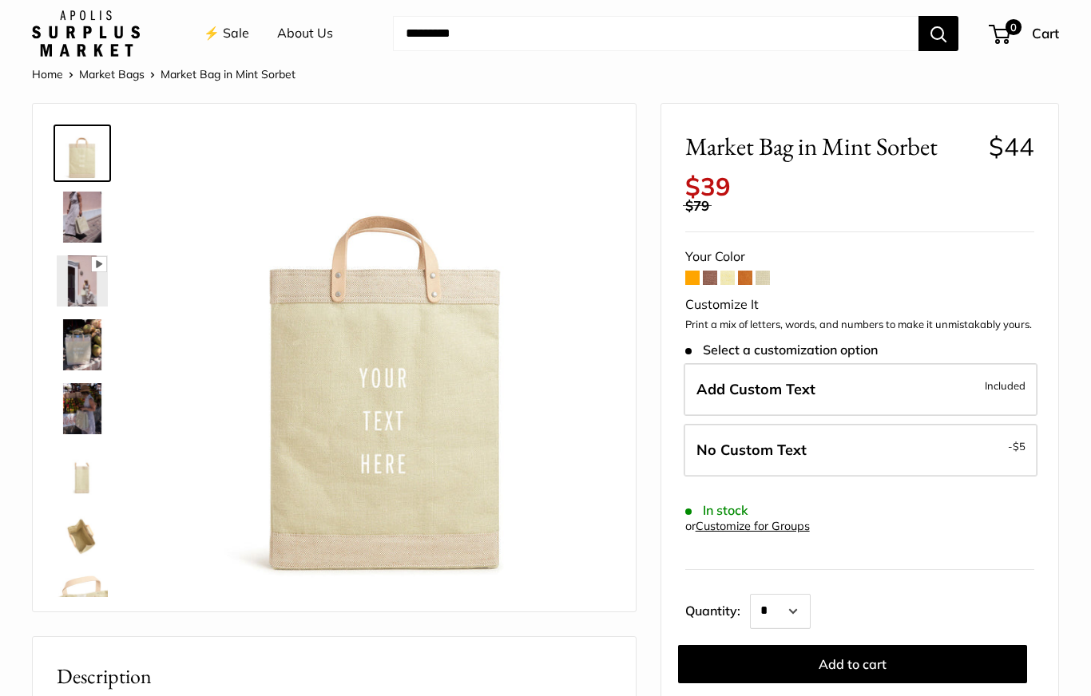
scroll to position [28, 0]
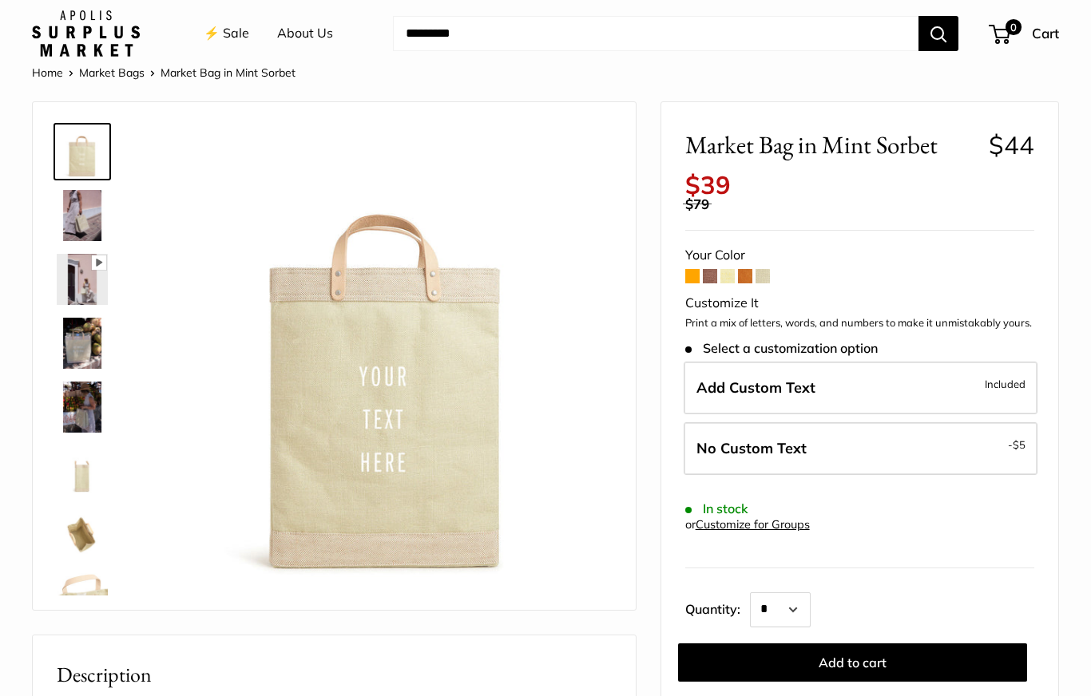
click at [85, 223] on img at bounding box center [82, 215] width 51 height 51
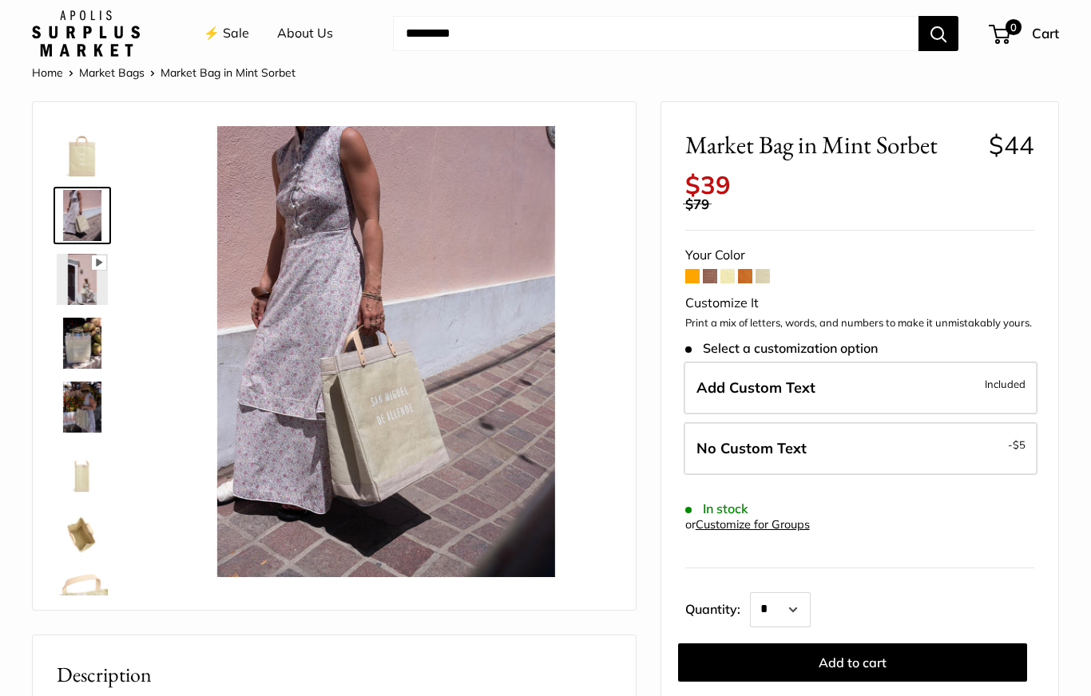
click at [92, 282] on img at bounding box center [82, 279] width 51 height 51
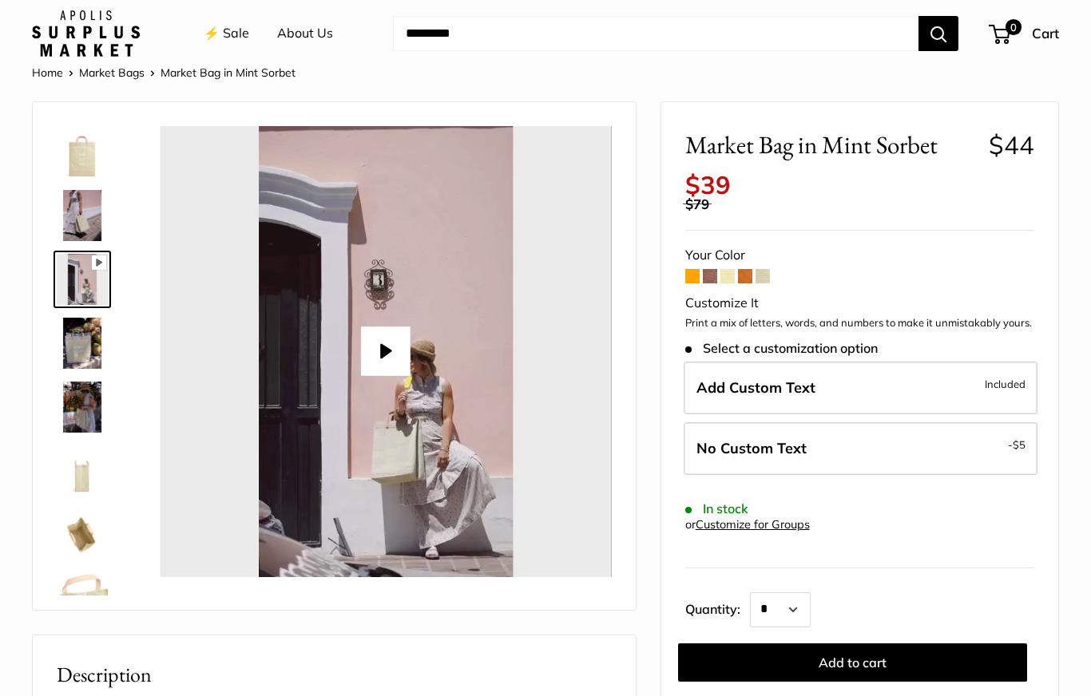
click at [88, 356] on img at bounding box center [82, 343] width 51 height 51
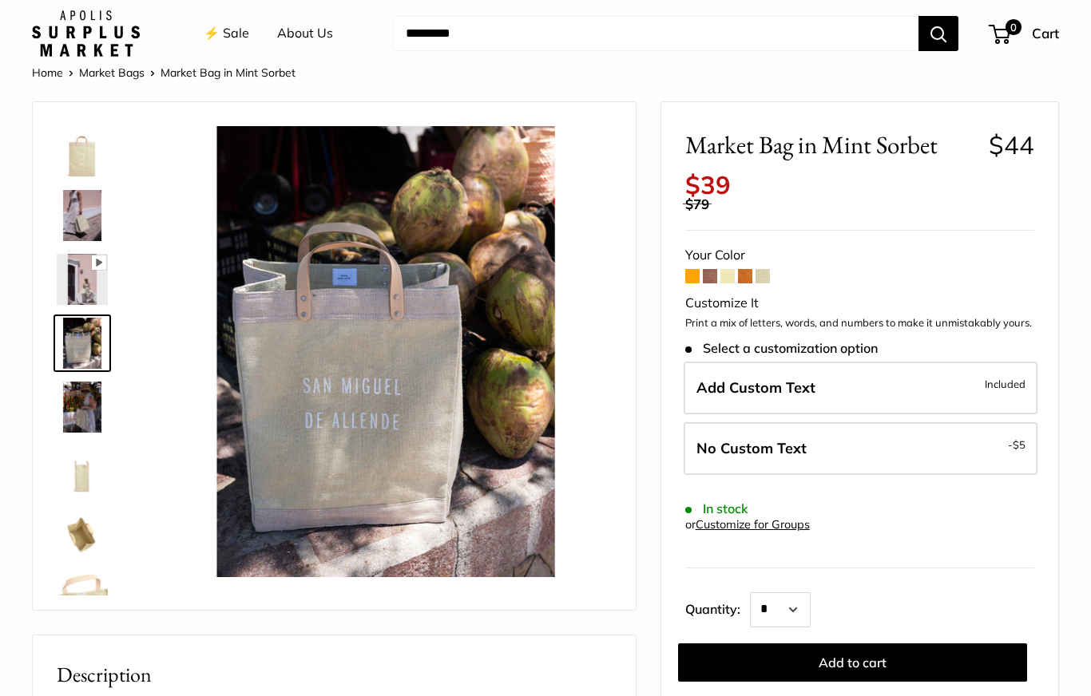
click at [104, 422] on img at bounding box center [82, 407] width 51 height 51
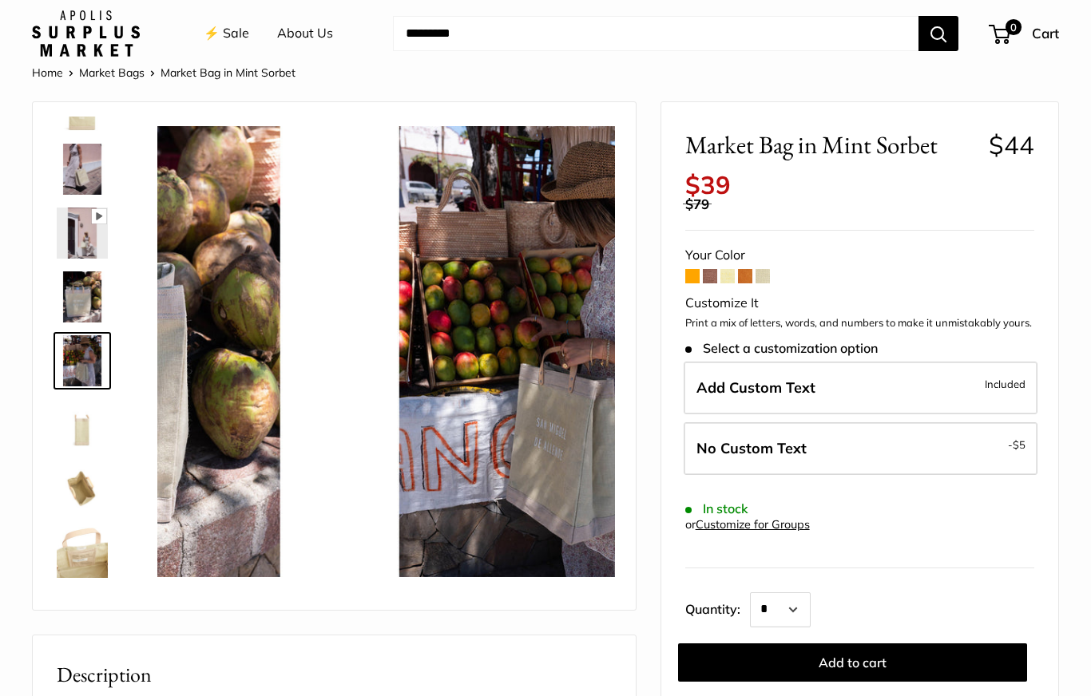
scroll to position [50, 0]
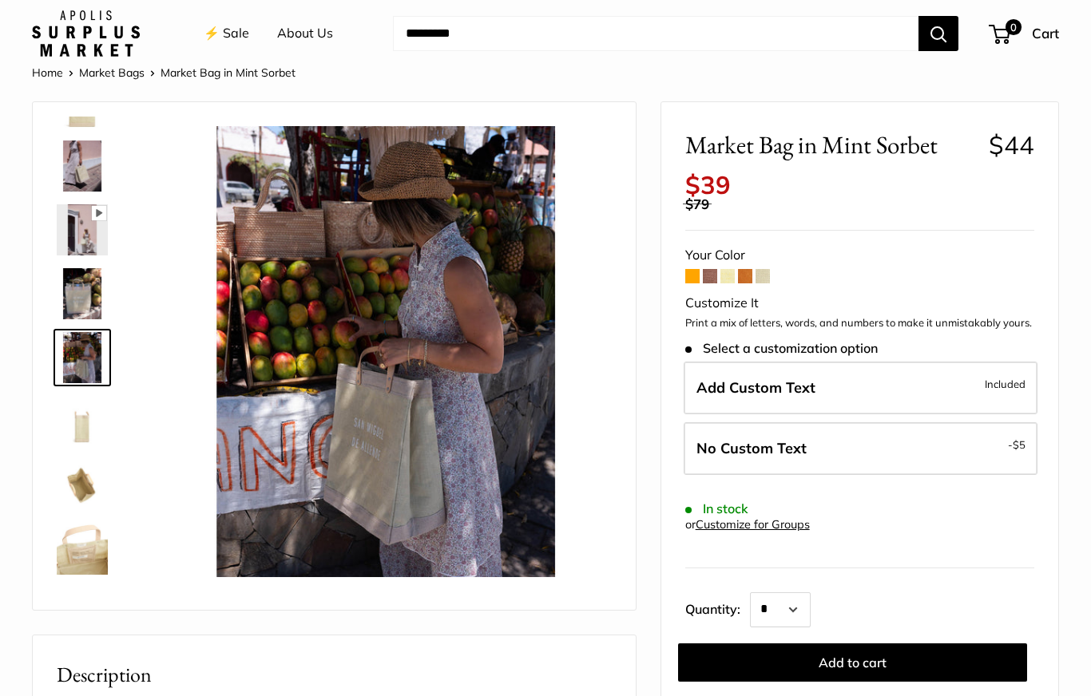
click at [94, 438] on img at bounding box center [82, 421] width 51 height 51
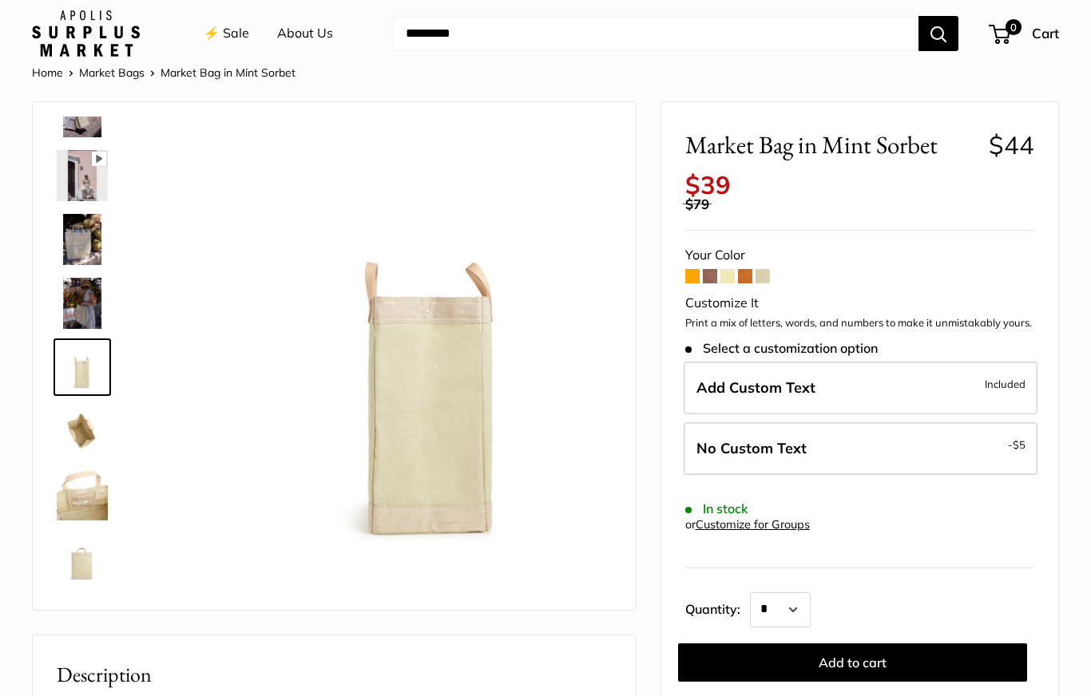
scroll to position [113, 0]
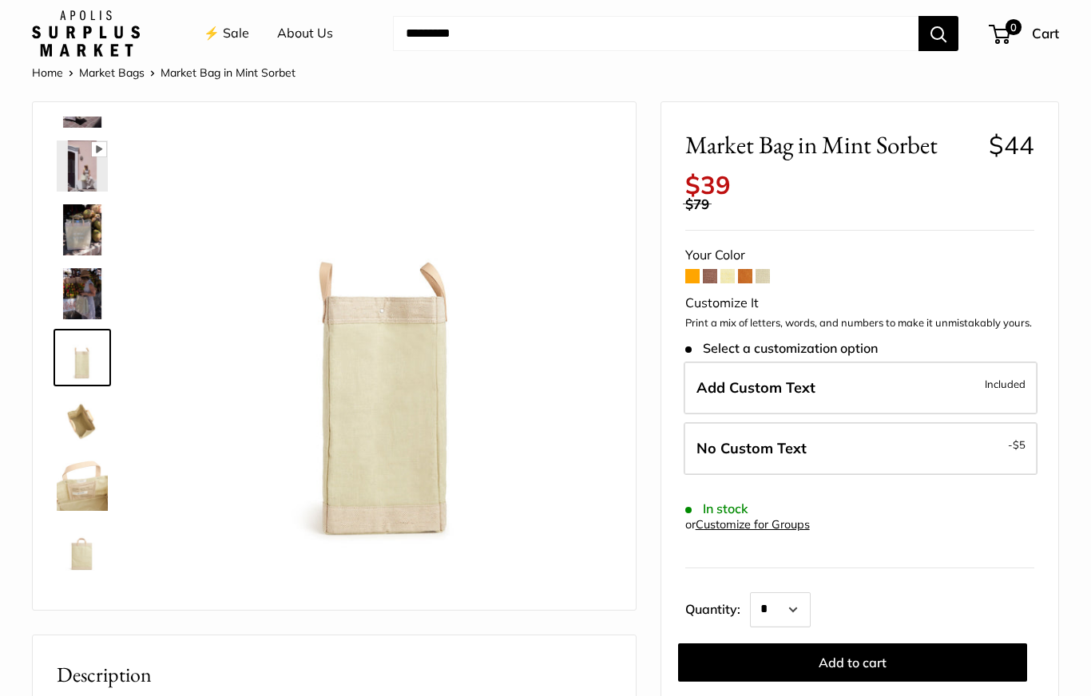
click at [101, 432] on img at bounding box center [82, 421] width 51 height 51
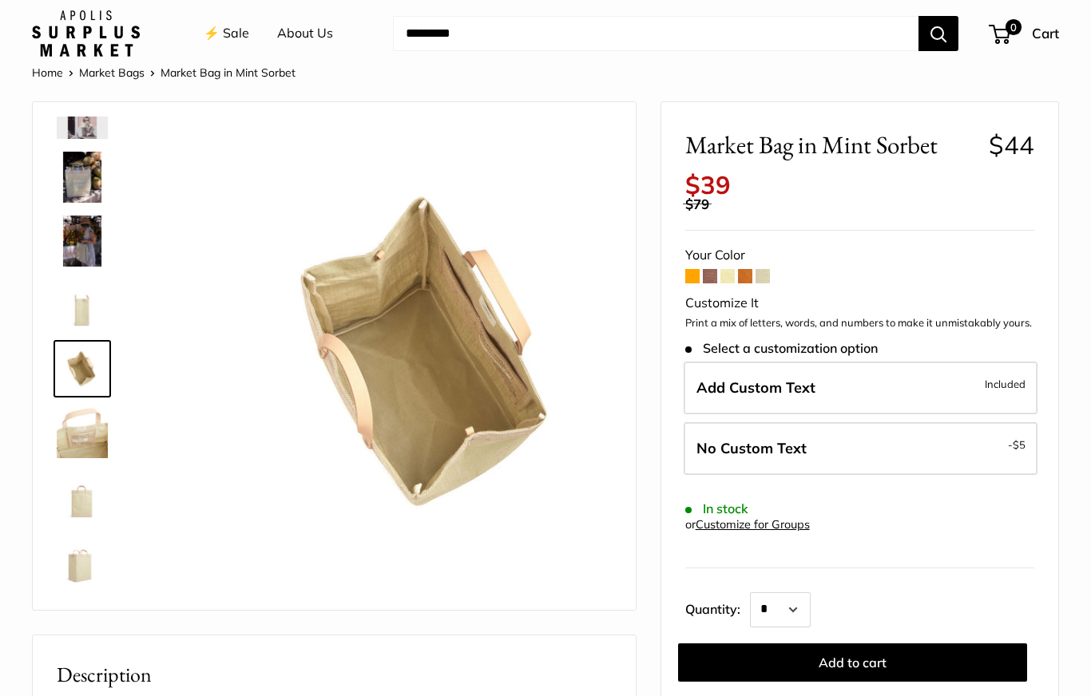
scroll to position [177, 0]
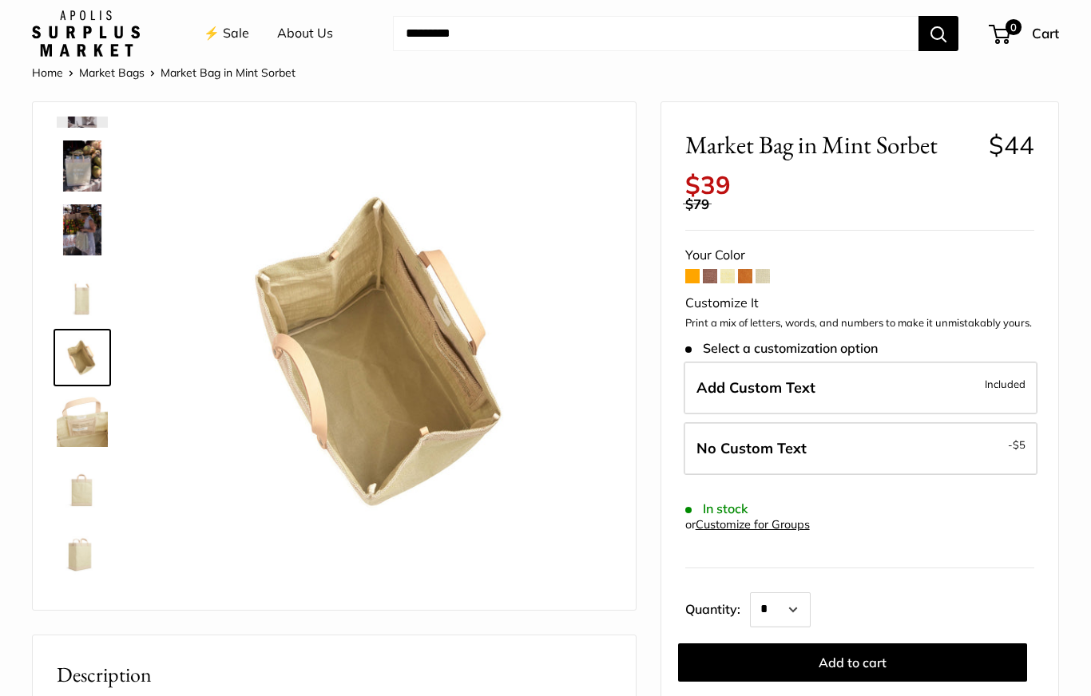
click at [103, 444] on img at bounding box center [82, 421] width 51 height 51
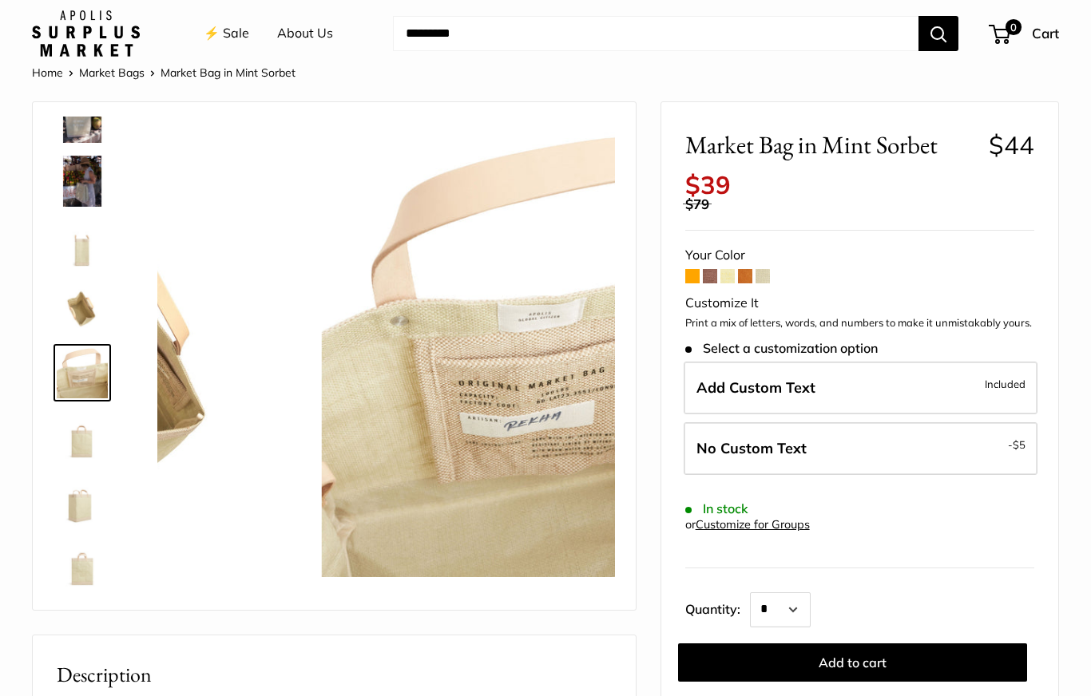
scroll to position [241, 0]
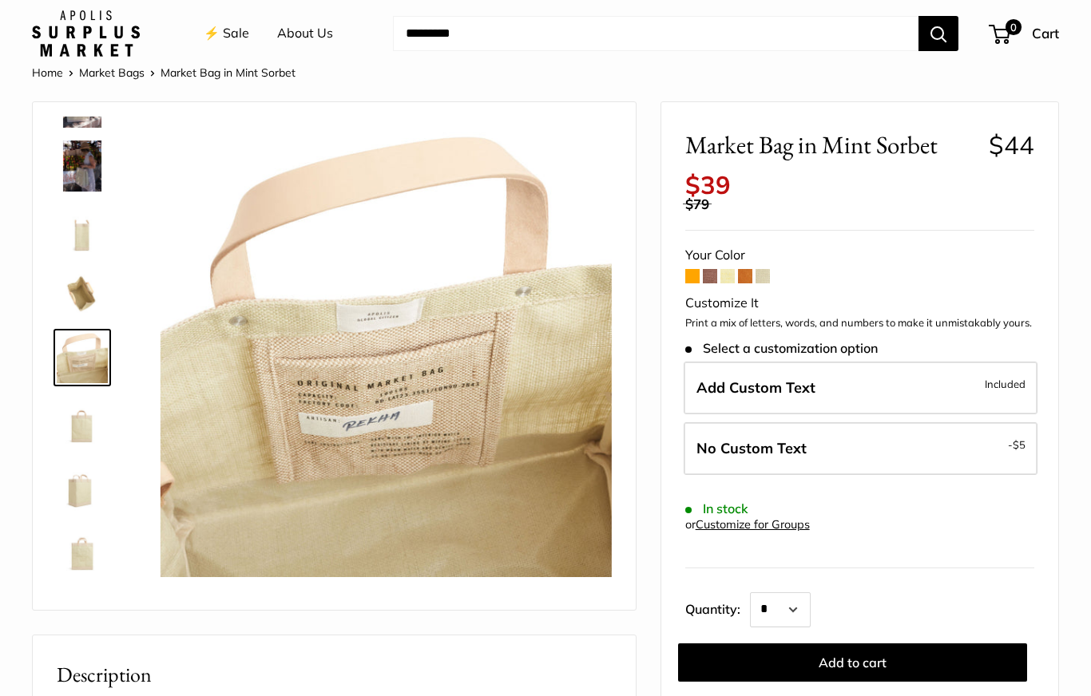
click at [91, 434] on img at bounding box center [82, 421] width 51 height 51
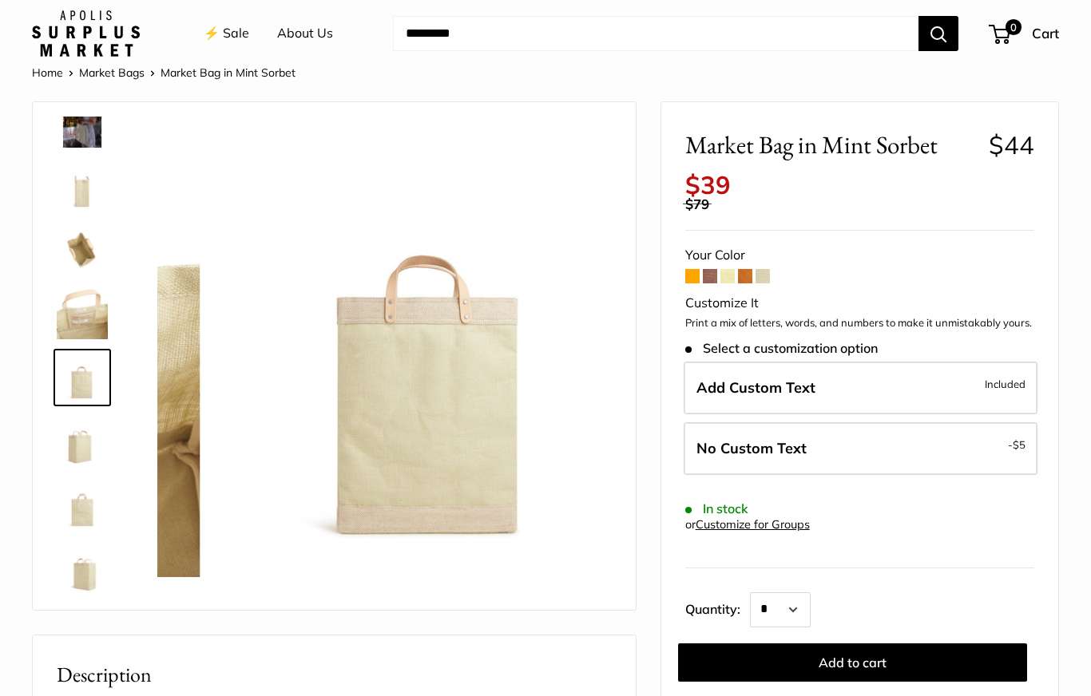
scroll to position [294, 0]
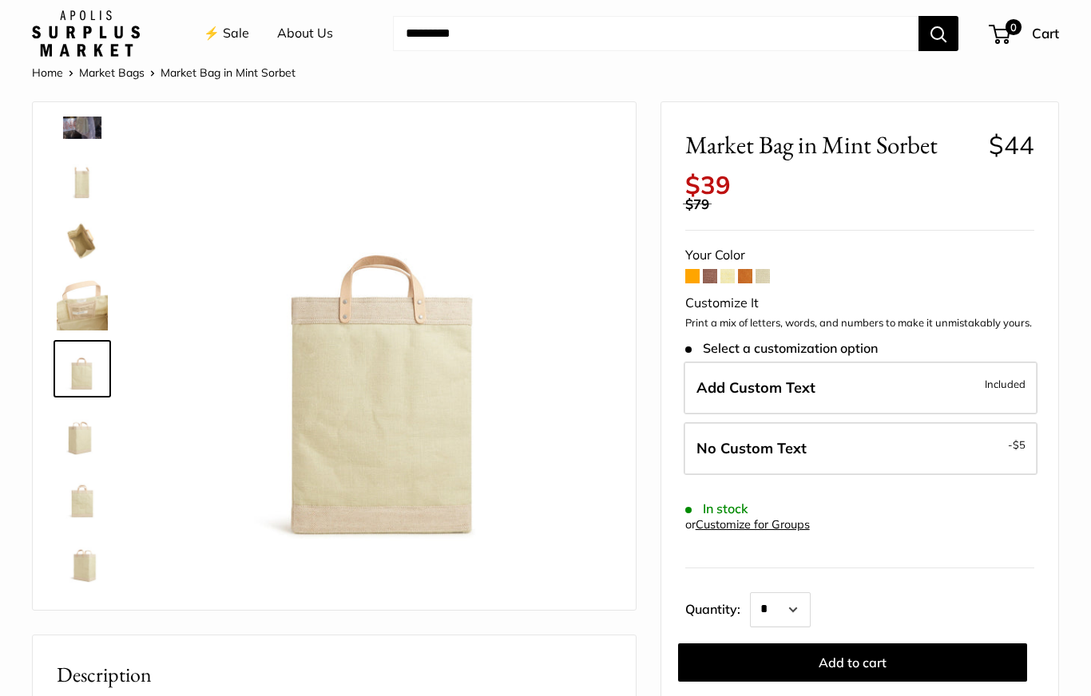
click at [101, 451] on img at bounding box center [82, 432] width 51 height 51
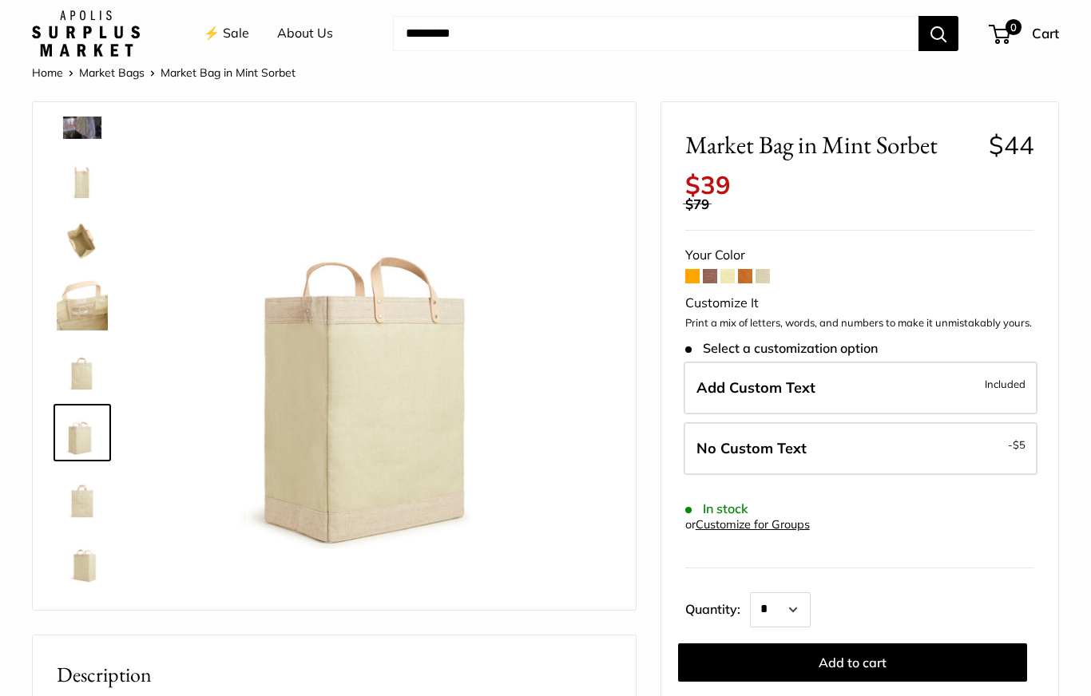
click at [101, 501] on img at bounding box center [82, 496] width 51 height 51
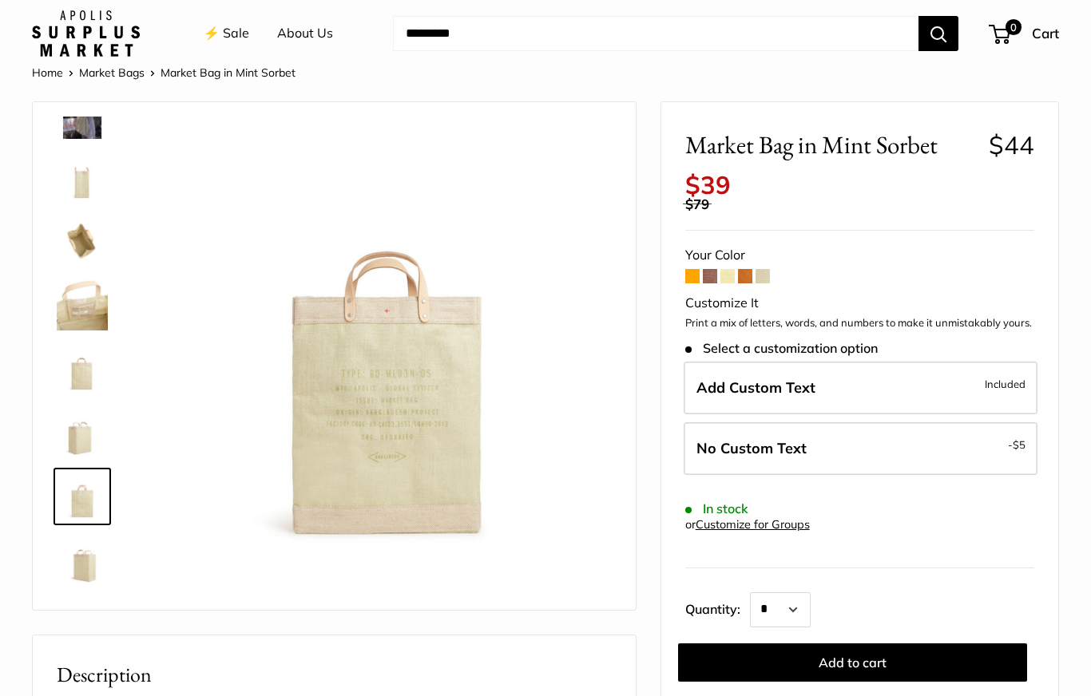
click at [105, 556] on img at bounding box center [82, 560] width 51 height 51
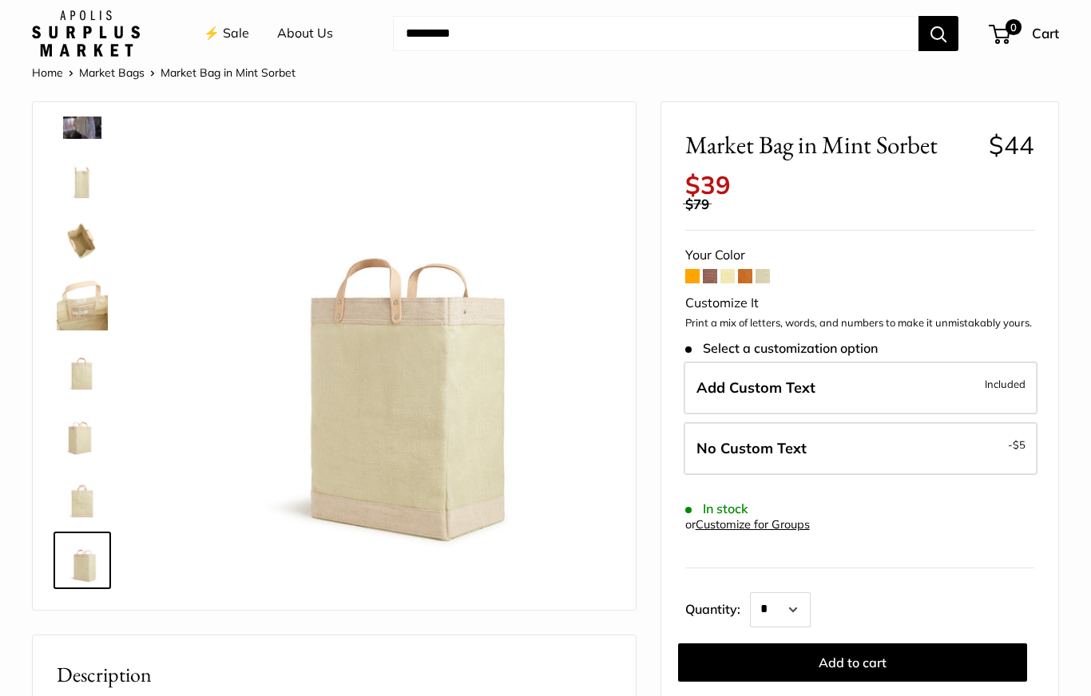
click at [94, 509] on img at bounding box center [82, 496] width 51 height 51
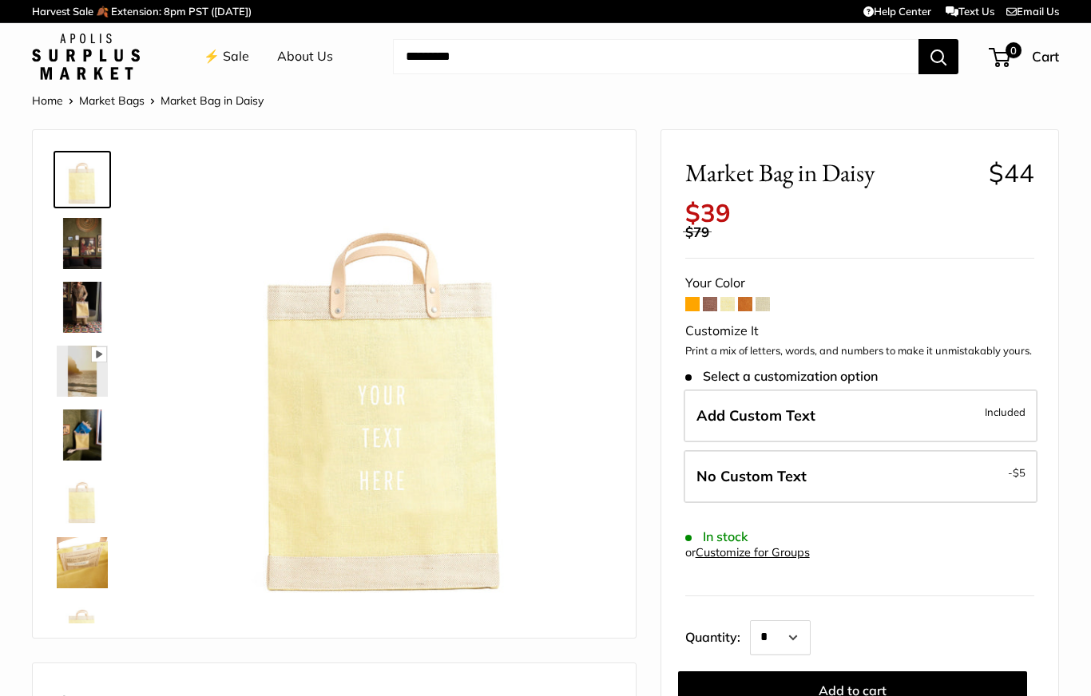
click at [230, 65] on link "⚡️ Sale" at bounding box center [227, 57] width 46 height 24
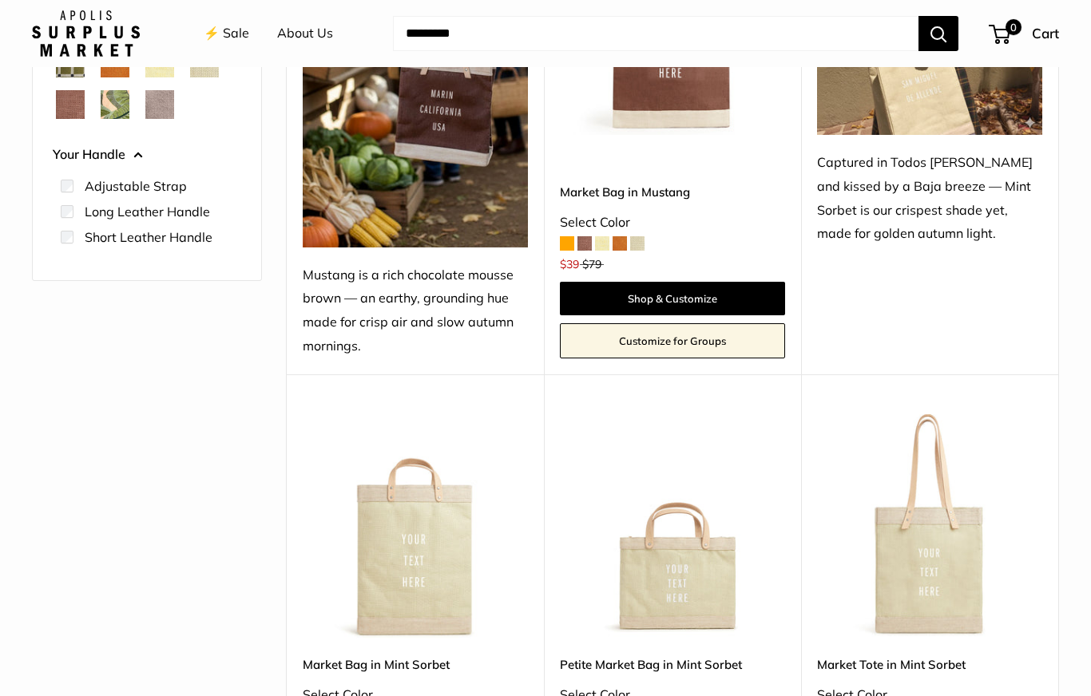
scroll to position [369, 0]
